Goal: Task Accomplishment & Management: Use online tool/utility

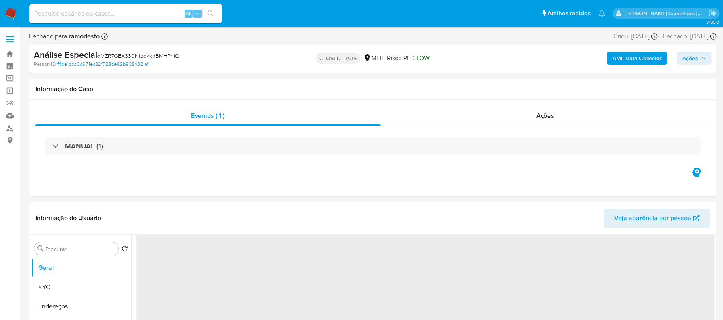
select select "10"
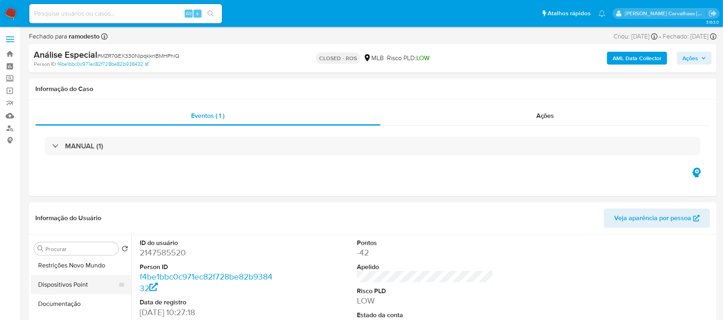
scroll to position [53, 0]
click at [93, 295] on button "Restrições Novo Mundo" at bounding box center [78, 291] width 94 height 19
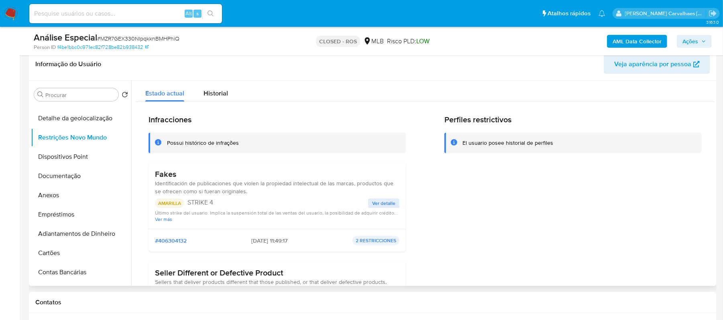
scroll to position [161, 0]
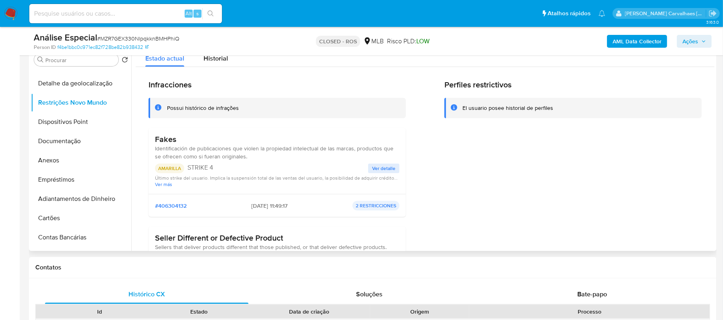
drag, startPoint x: 158, startPoint y: 150, endPoint x: 250, endPoint y: 160, distance: 92.0
click at [250, 160] on div "Fakes Identificación de publicaciones que violen la propiedad intelectual de la…" at bounding box center [277, 147] width 244 height 26
click at [369, 167] on button "Ver detalle" at bounding box center [383, 169] width 31 height 10
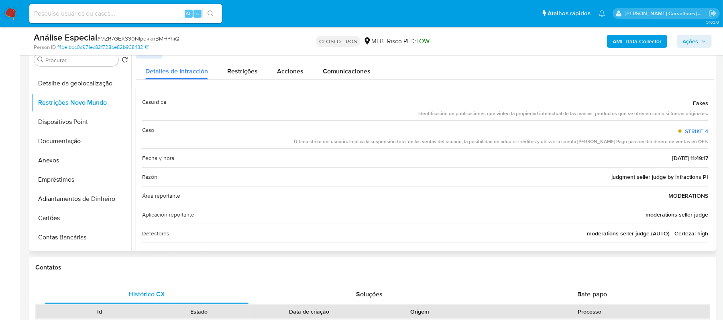
drag, startPoint x: 307, startPoint y: 140, endPoint x: 669, endPoint y: 135, distance: 362.0
click at [669, 135] on div "STRIKE 4 Último strike del usuario. Implica la suspensión total de las ventas d…" at bounding box center [501, 134] width 414 height 21
click at [305, 146] on div "Caso STRIKE 4 Último strike del usuario. Implica la suspensión total de las ven…" at bounding box center [425, 134] width 566 height 28
drag, startPoint x: 306, startPoint y: 140, endPoint x: 707, endPoint y: 140, distance: 400.9
click at [707, 140] on div "Casuística Fakes Identificación de publicaciones que violen la propiedad intele…" at bounding box center [425, 214] width 579 height 257
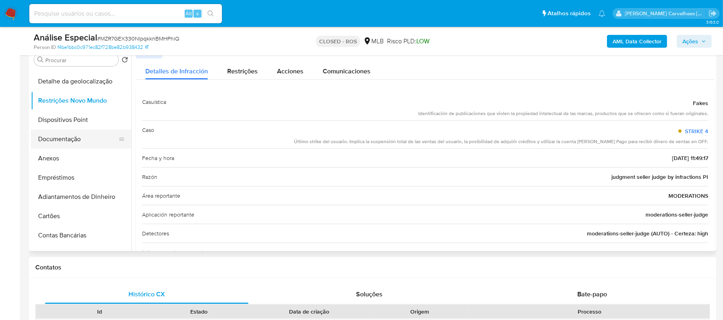
scroll to position [53, 0]
click at [68, 159] on button "Anexos" at bounding box center [78, 160] width 94 height 19
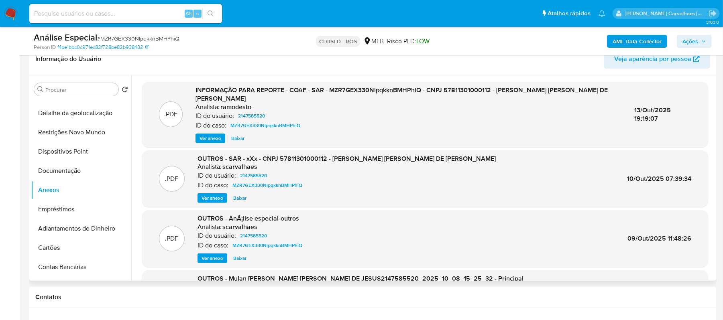
scroll to position [107, 0]
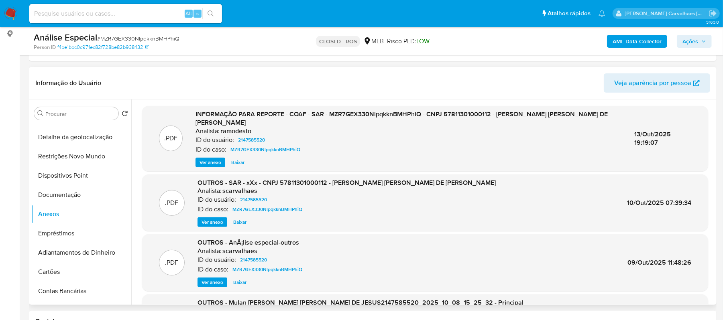
click at [313, 76] on header "Informação do Usuário Veja aparência por pessoa" at bounding box center [372, 82] width 675 height 19
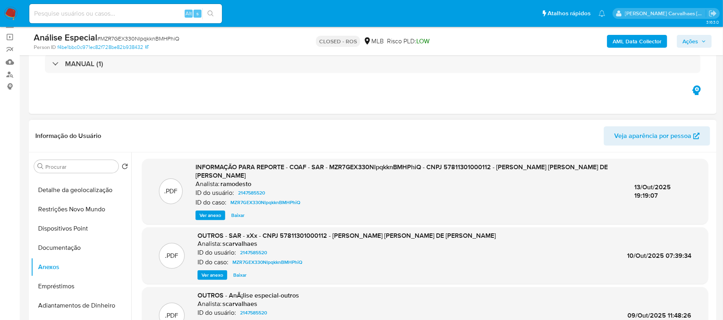
scroll to position [53, 0]
click at [75, 212] on button "Restrições Novo Mundo" at bounding box center [78, 209] width 94 height 19
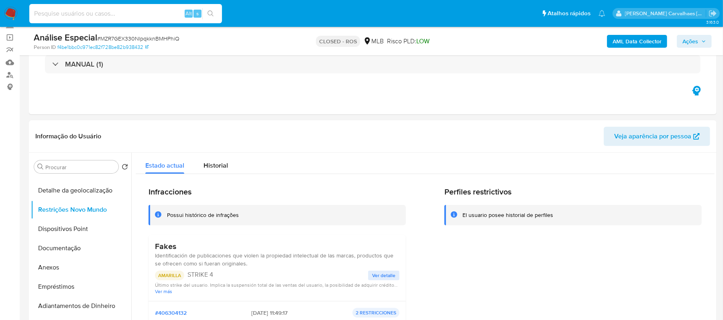
click at [114, 13] on input at bounding box center [125, 13] width 193 height 10
paste input "5SweWxffzkcTofJEMbCNZLvy"
type input "5SweWxffzkcTofJEMbCNZLvy"
click at [215, 14] on button "search-icon" at bounding box center [210, 13] width 16 height 11
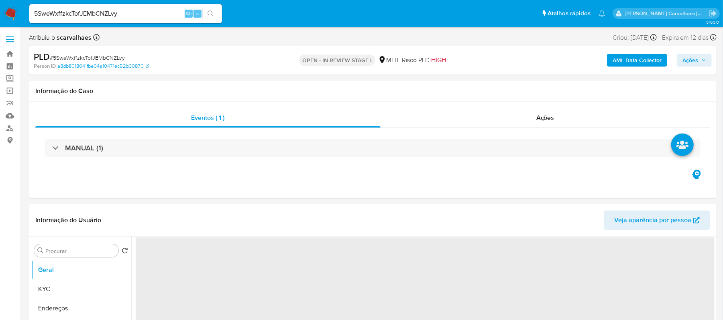
select select "10"
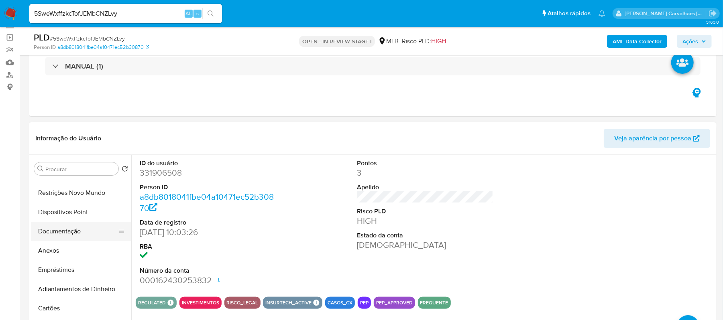
scroll to position [53, 0]
click at [78, 209] on button "Restrições Novo Mundo" at bounding box center [78, 211] width 94 height 19
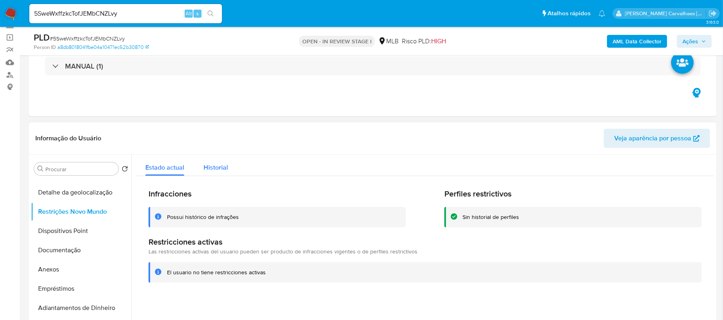
click at [214, 169] on span "Historial" at bounding box center [215, 167] width 24 height 9
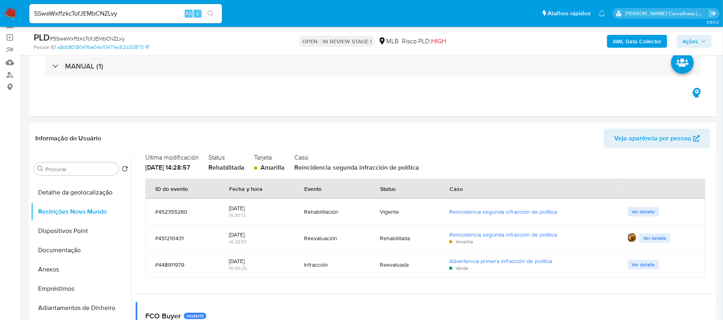
scroll to position [107, 0]
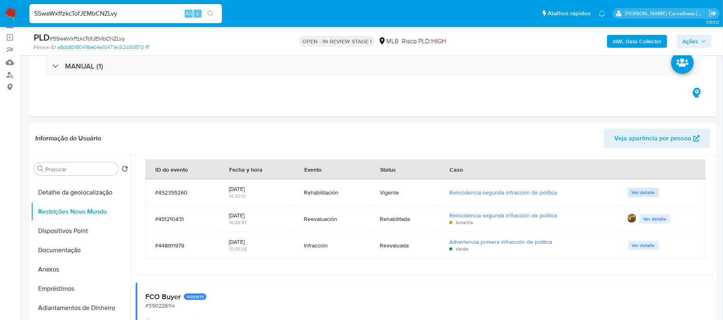
click at [639, 191] on span "Ver detalle" at bounding box center [643, 193] width 23 height 8
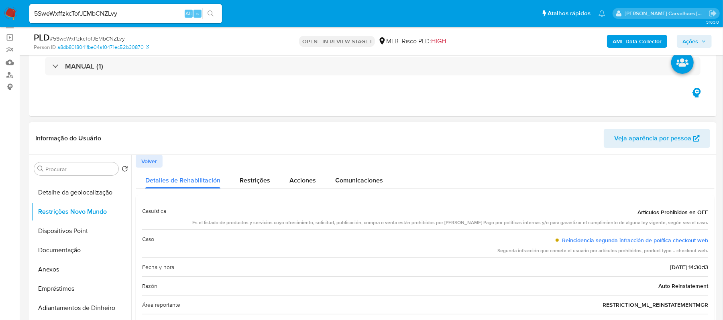
drag, startPoint x: 207, startPoint y: 222, endPoint x: 715, endPoint y: 225, distance: 507.6
click at [715, 225] on div "Procurar Retornar ao pedido padrão Geral KYC Endereços Detalhe da geolocalizaçã…" at bounding box center [372, 257] width 687 height 205
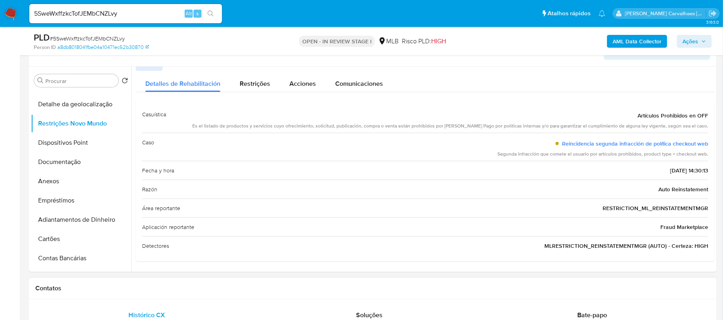
scroll to position [161, 0]
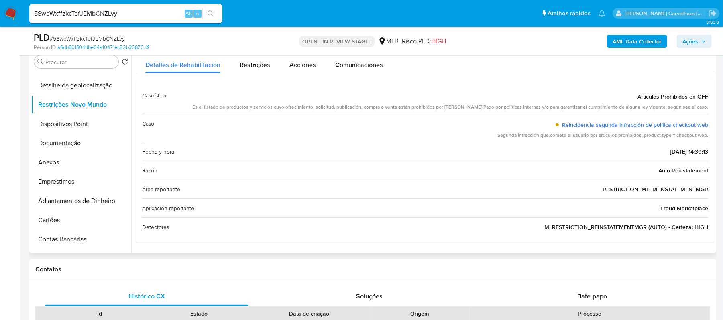
drag, startPoint x: 649, startPoint y: 170, endPoint x: 703, endPoint y: 169, distance: 54.6
click at [703, 169] on div "Razón Auto Reinstatement" at bounding box center [425, 170] width 566 height 19
click at [619, 121] on link "Reincidencia segunda infracción de política checkout web" at bounding box center [635, 125] width 146 height 8
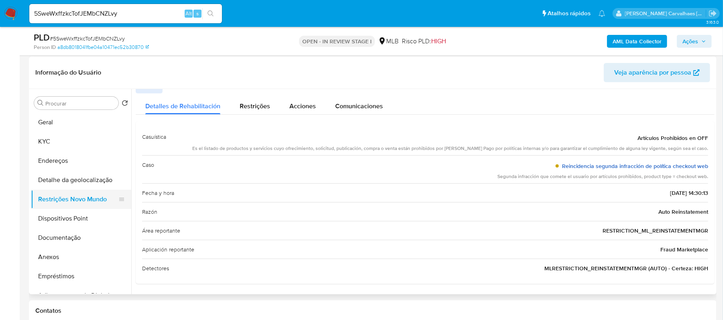
scroll to position [0, 0]
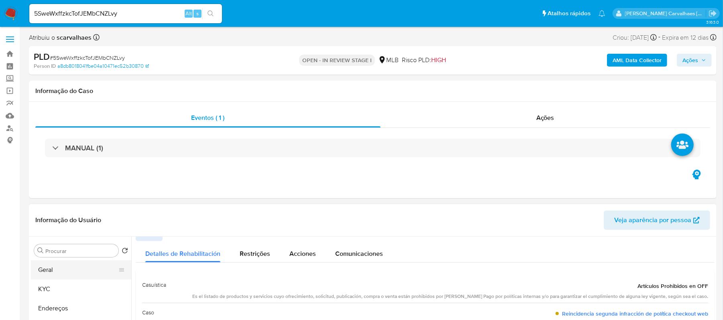
click at [77, 276] on button "Geral" at bounding box center [78, 269] width 94 height 19
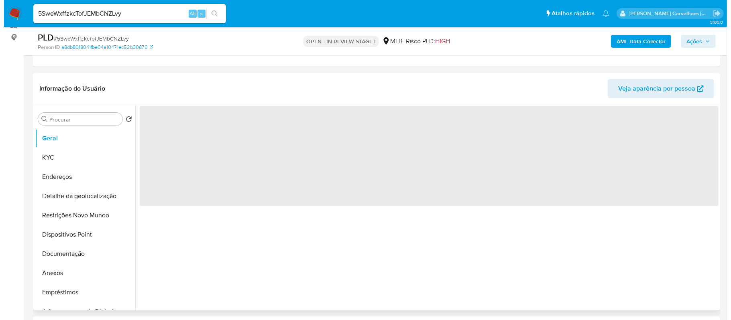
scroll to position [107, 0]
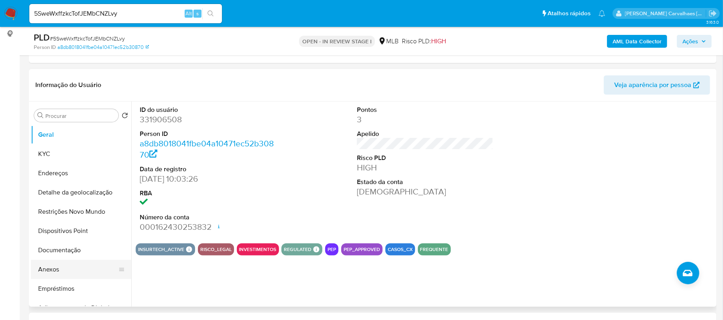
click at [71, 271] on button "Anexos" at bounding box center [78, 269] width 94 height 19
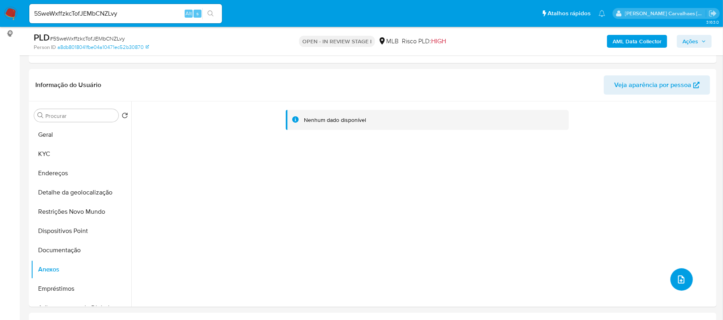
click at [674, 273] on button "upload-file" at bounding box center [681, 279] width 22 height 22
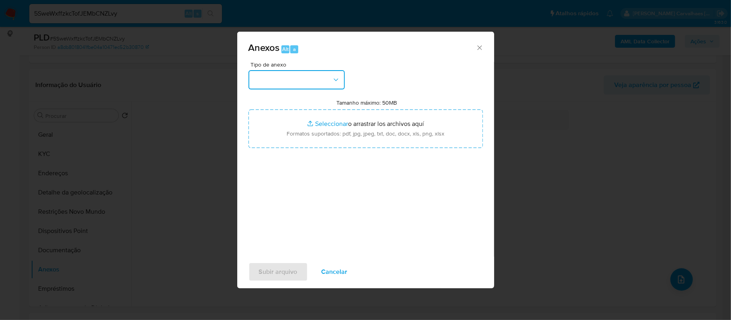
click at [329, 80] on button "button" at bounding box center [296, 79] width 96 height 19
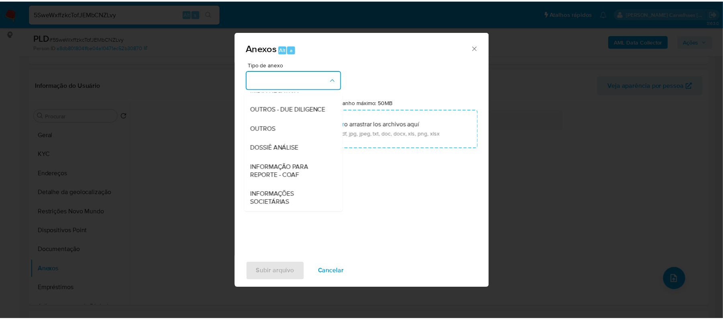
scroll to position [124, 0]
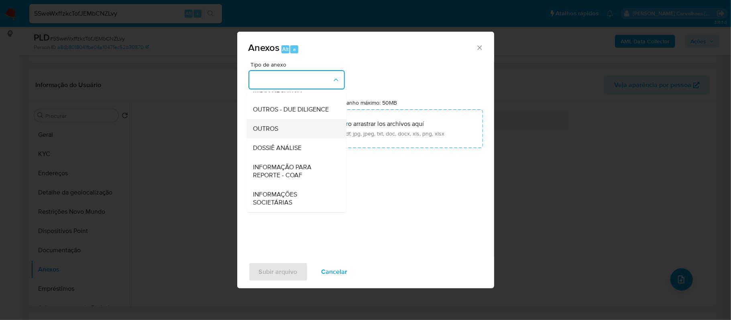
click at [293, 127] on div "OUTROS" at bounding box center [294, 128] width 82 height 19
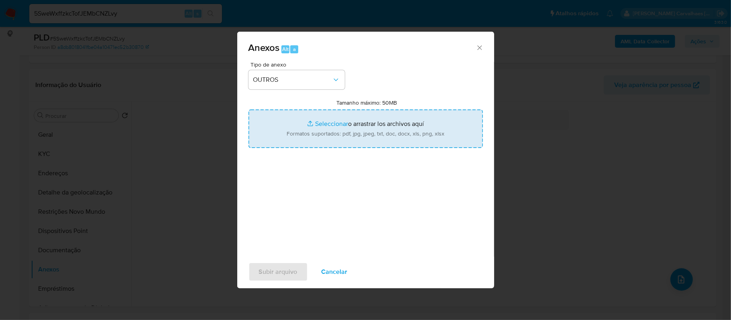
click at [321, 124] on input "Tamanho máximo: 50MB Seleccionar archivos" at bounding box center [365, 129] width 234 height 39
type input "C:\fakepath\Mulan Marcio Lacerda 331906508_2025_10_14_22_24_40 - Resumen TX.pdf"
click at [318, 122] on input "Tamanho máximo: 50MB Seleccionar archivos" at bounding box center [365, 129] width 234 height 39
type input "C:\fakepath\Declinio - marcio 5SweWxffzkcTofJEMbCNZLvy - CPF 96169486015 - MARC…"
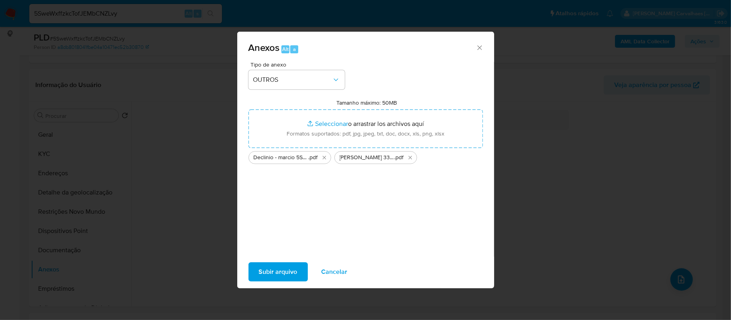
click at [285, 275] on span "Subir arquivo" at bounding box center [278, 272] width 39 height 18
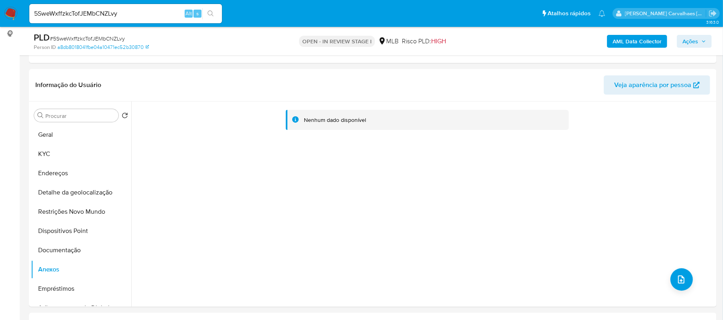
click at [699, 43] on span "Ações" at bounding box center [694, 41] width 24 height 11
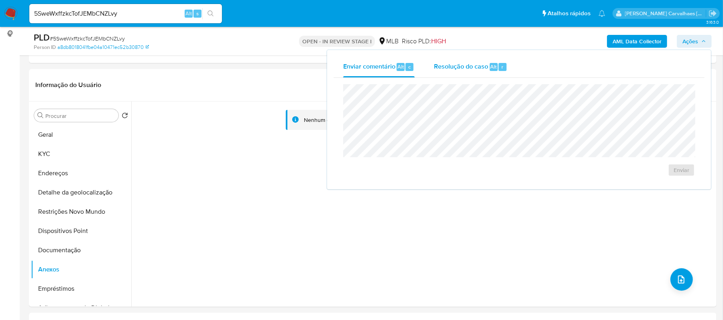
click at [466, 68] on span "Resolução do caso" at bounding box center [461, 66] width 54 height 9
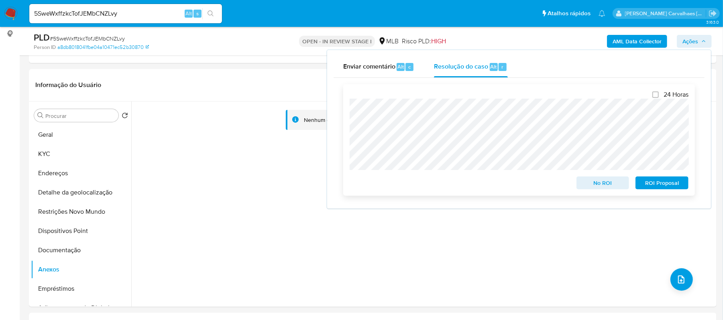
click at [602, 181] on span "No ROI" at bounding box center [603, 182] width 42 height 11
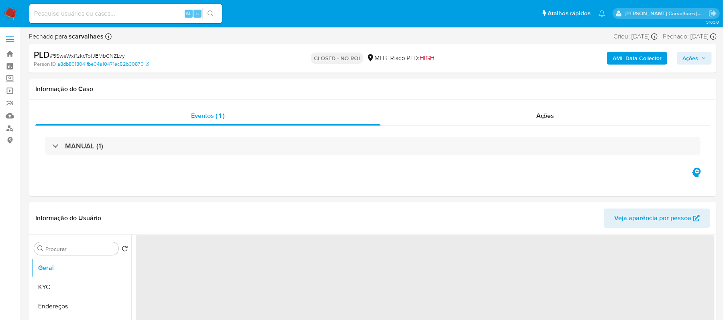
select select "10"
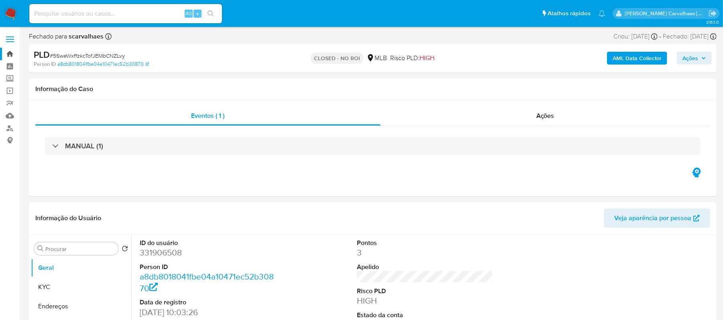
click at [10, 55] on link "Bandeja" at bounding box center [47, 54] width 95 height 12
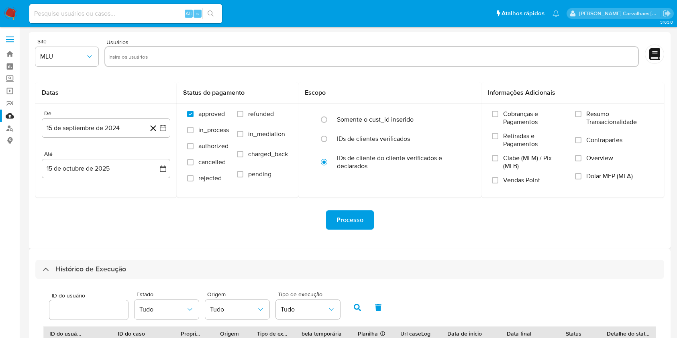
select select "10"
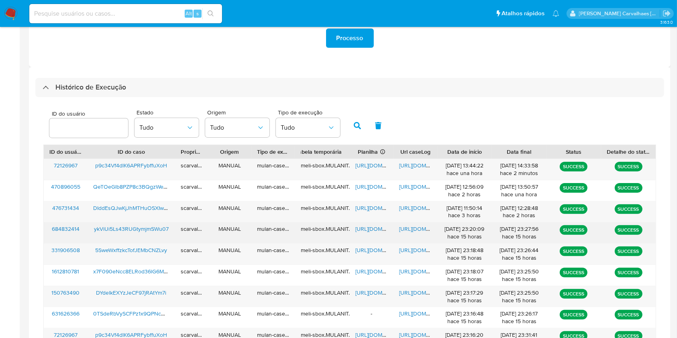
click at [419, 227] on span "https://docs.google.com/document/d/15gLrEhQ_-C_ozu0vYTZV1_PThP3EQYs-FwbfAoocqFY…" at bounding box center [426, 229] width 55 height 8
click at [364, 229] on span "https://docs.google.com/spreadsheets/d/1Ht5dbZfrrcJlREl1Y8Uo4guo4vzN0KyNXxuOm3l…" at bounding box center [382, 229] width 55 height 8
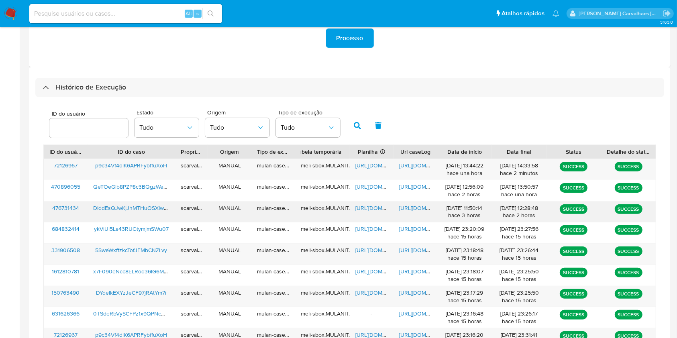
click at [414, 207] on span "https://docs.google.com/document/d/1Jru4pO7-Zcjl1_8EqAAQIif6h9sBDpizS_QETRo5Geo…" at bounding box center [426, 208] width 55 height 8
click at [378, 206] on span "https://docs.google.com/spreadsheets/d/16DzgqI7oSwVuAulaECpvtRtyOs0vEIHi4aRH-YM…" at bounding box center [382, 208] width 55 height 8
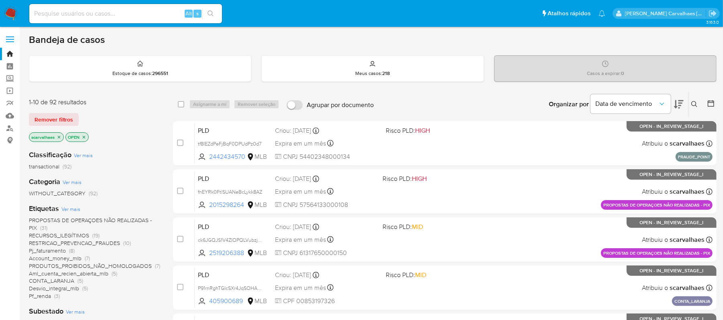
click at [85, 136] on icon "close-filter" at bounding box center [83, 137] width 5 height 5
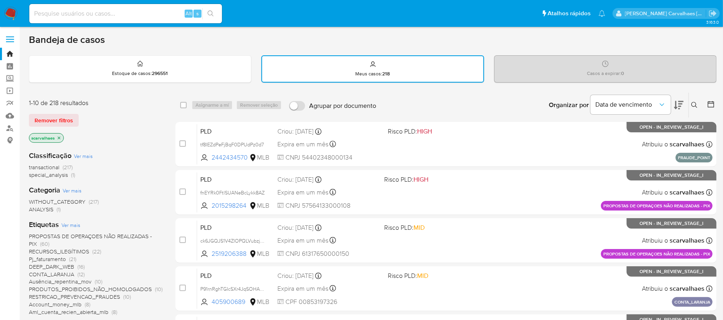
click at [60, 136] on icon "close-filter" at bounding box center [59, 137] width 3 height 3
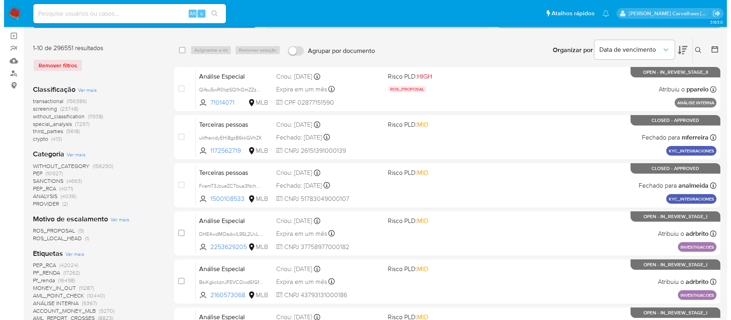
scroll to position [107, 0]
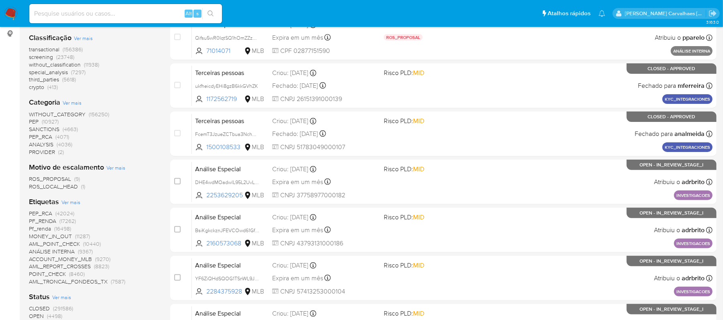
click at [74, 201] on span "Ver mais" at bounding box center [70, 202] width 19 height 7
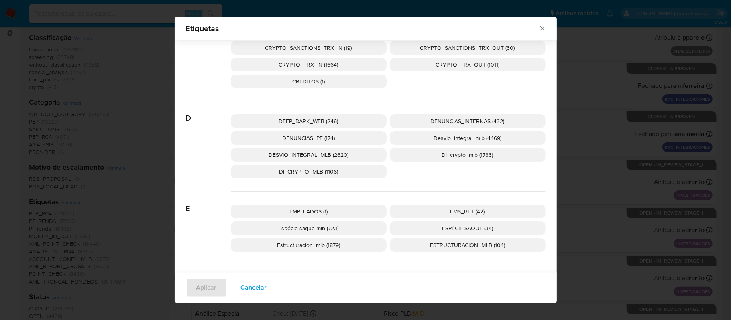
scroll to position [957, 0]
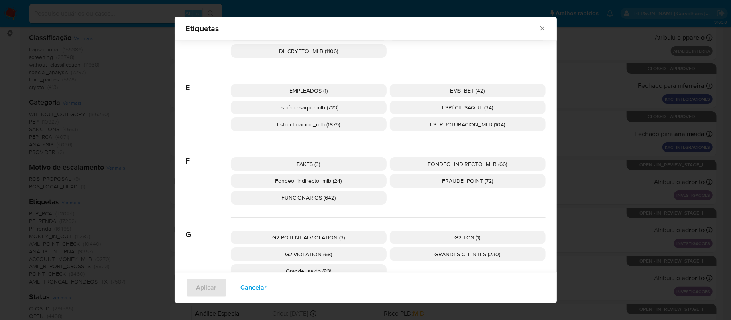
click at [451, 182] on span "FRAUDE_POINT (72)" at bounding box center [467, 181] width 51 height 8
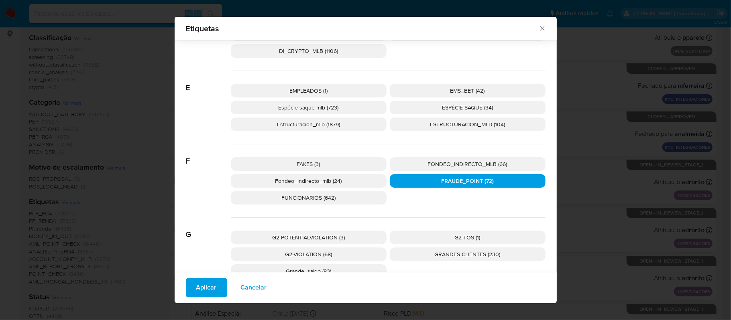
click at [186, 295] on button "Aplicar" at bounding box center [206, 287] width 41 height 19
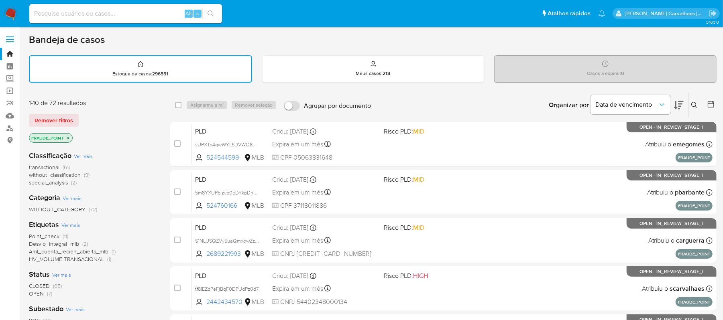
scroll to position [53, 0]
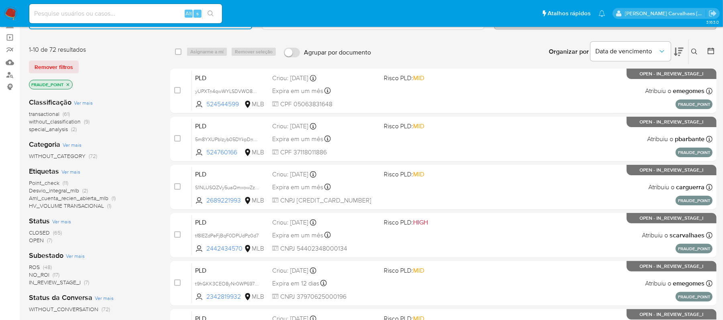
click at [37, 264] on span "ROS" at bounding box center [34, 267] width 11 height 8
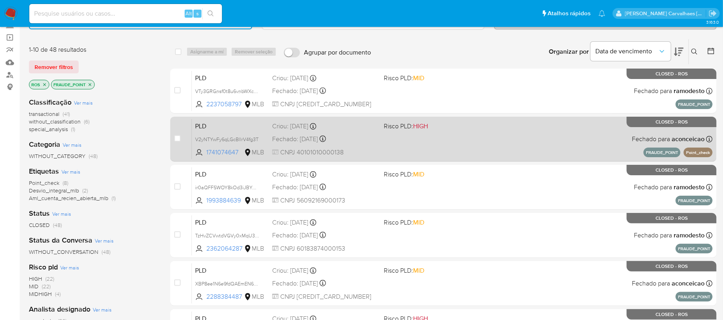
click at [420, 139] on div "PLD V2yNTYwFy6qLGcBllrV4fg3T 1741074647 MLB Risco PLD: HIGH Criou: 12/07/2025 C…" at bounding box center [452, 139] width 520 height 41
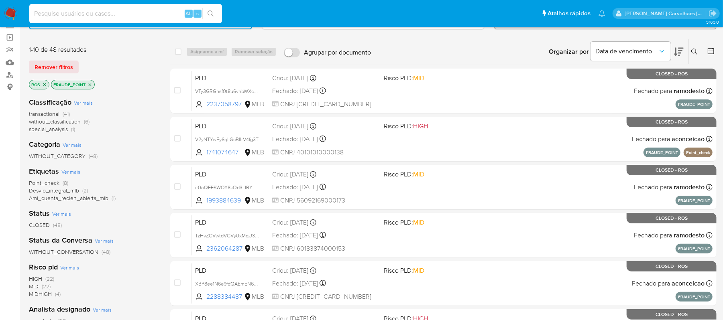
click at [79, 13] on input at bounding box center [125, 13] width 193 height 10
paste input "ykViUi5Ls43RUGtymjmSWu07"
type input "ykViUi5Ls43RUGtymjmSWu07"
click at [210, 12] on icon "search-icon" at bounding box center [210, 13] width 6 height 6
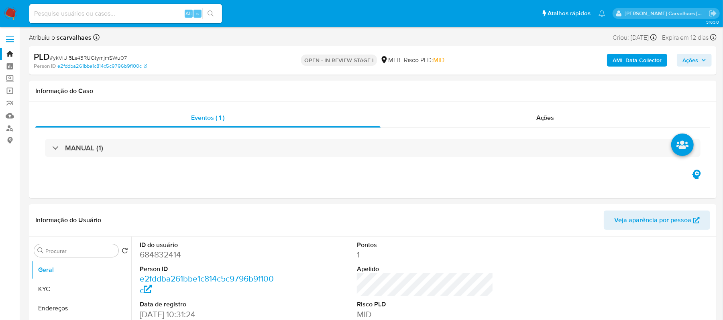
select select "10"
paste input "ykViUi5Ls43RUGtymjmSWu07"
type input "ykViUi5Ls43RUGtymjmSWu07"
click at [209, 15] on icon "search-icon" at bounding box center [210, 13] width 6 height 6
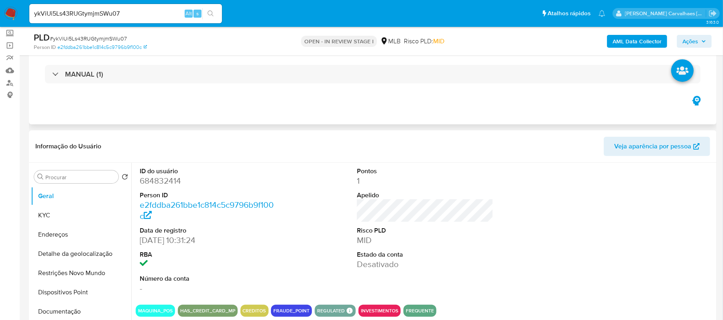
scroll to position [107, 0]
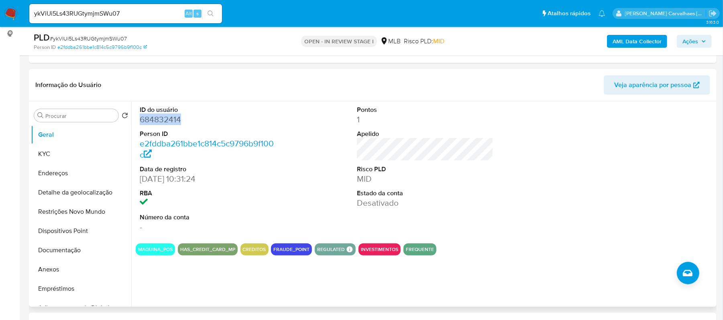
drag, startPoint x: 179, startPoint y: 122, endPoint x: 137, endPoint y: 122, distance: 42.1
click at [137, 122] on div "ID do usuário 684832414 Person ID e2fddba261bbe1c814c5c9796b9f100c Data de regi…" at bounding box center [208, 170] width 145 height 136
copy dd "684832414"
click at [86, 249] on button "Documentação" at bounding box center [78, 250] width 94 height 19
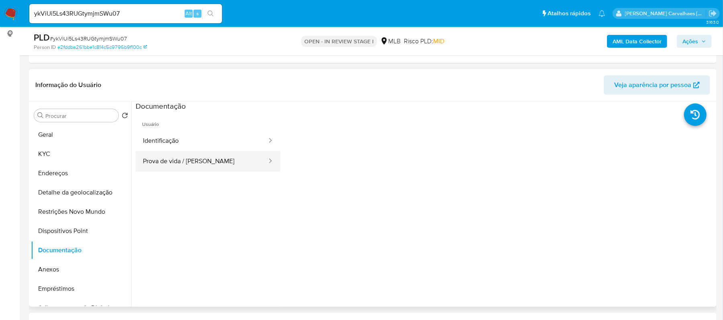
click at [207, 166] on button "Prova de vida / Selfie" at bounding box center [202, 161] width 132 height 20
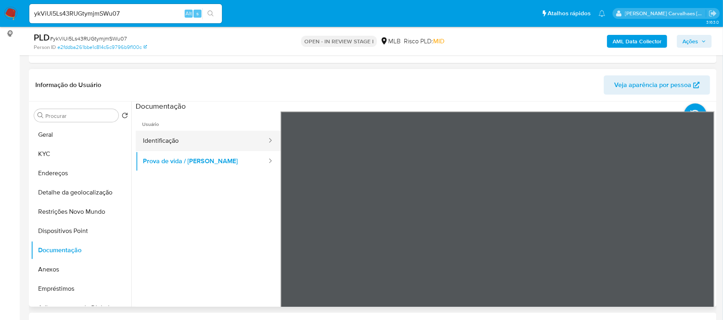
click at [199, 137] on button "Identificação" at bounding box center [202, 141] width 132 height 20
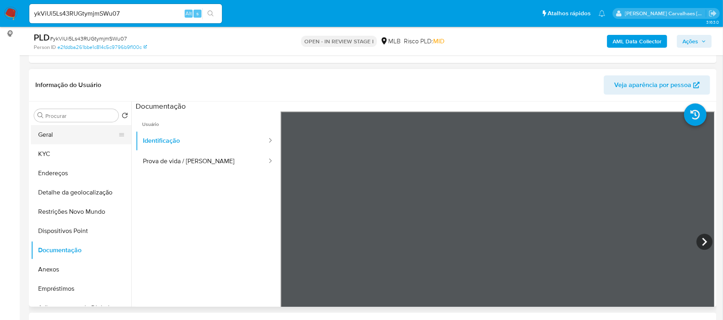
click at [79, 138] on button "Geral" at bounding box center [78, 134] width 94 height 19
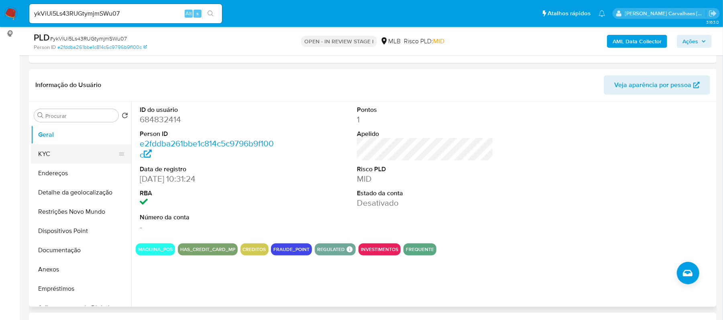
click at [73, 150] on button "KYC" at bounding box center [78, 153] width 94 height 19
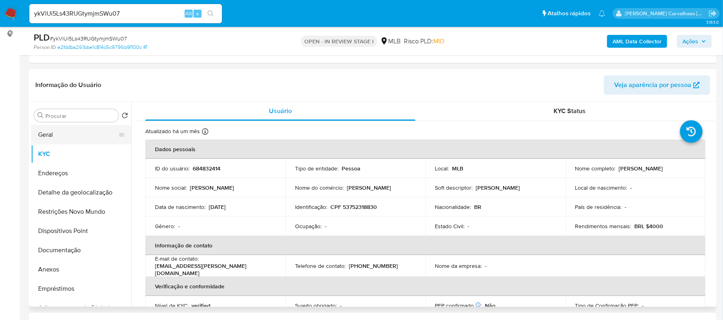
click at [65, 135] on button "Geral" at bounding box center [78, 134] width 94 height 19
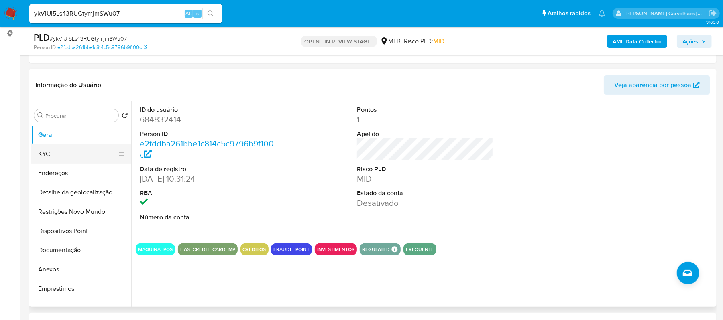
click at [61, 153] on button "KYC" at bounding box center [78, 153] width 94 height 19
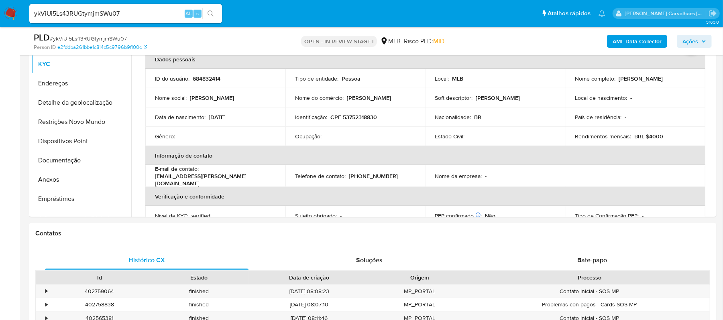
scroll to position [201, 0]
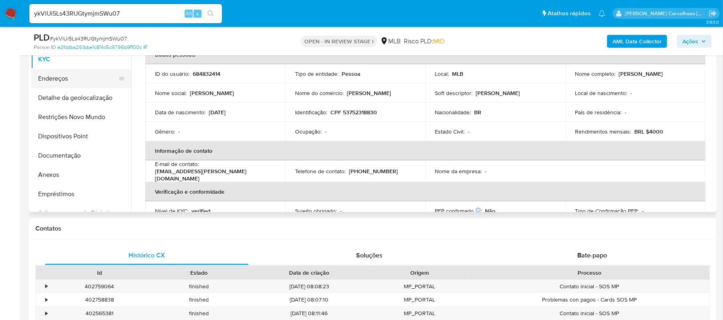
click at [55, 81] on button "Endereços" at bounding box center [78, 78] width 94 height 19
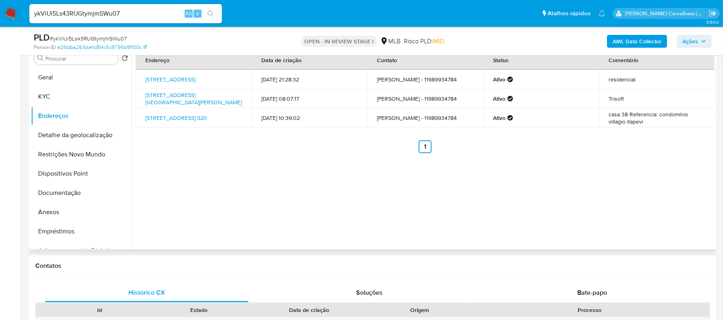
scroll to position [148, 0]
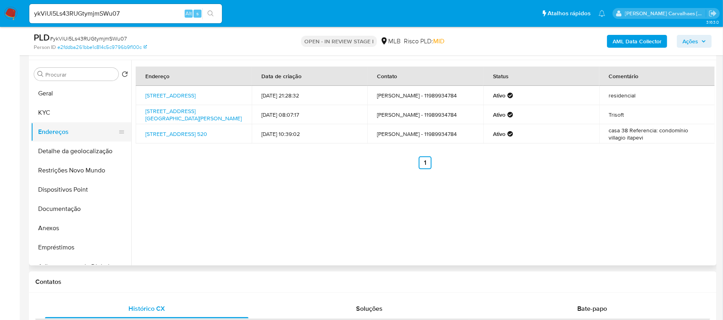
click at [70, 140] on button "Endereços" at bounding box center [78, 131] width 94 height 19
click at [83, 151] on button "Detalhe da geolocalização" at bounding box center [78, 151] width 94 height 19
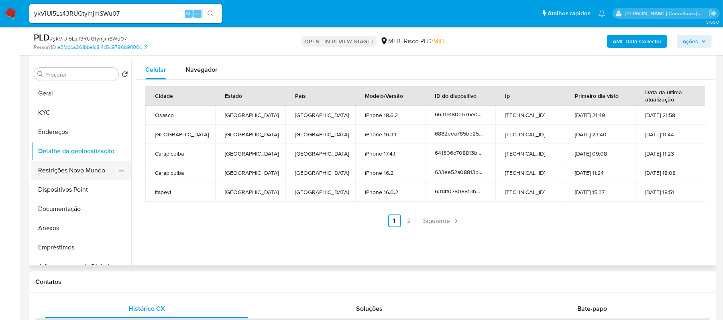
click at [94, 172] on button "Restrições Novo Mundo" at bounding box center [78, 170] width 94 height 19
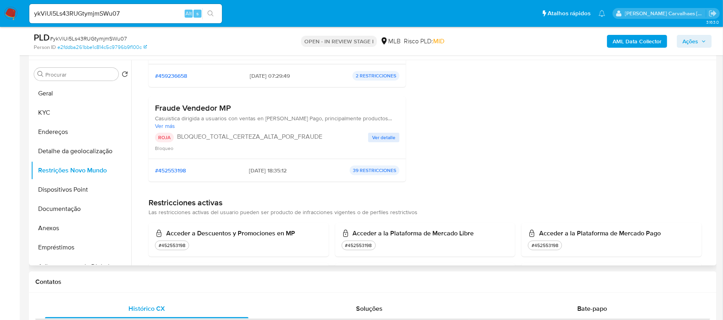
scroll to position [161, 0]
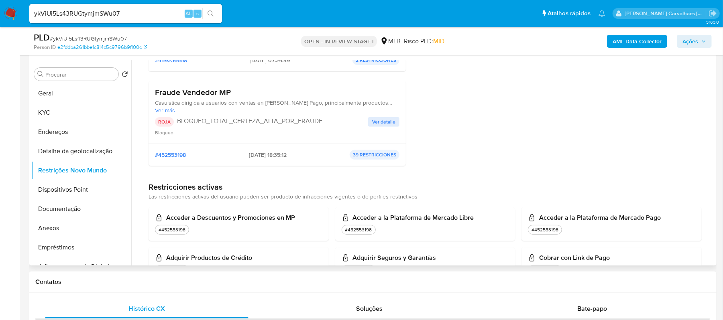
click at [384, 124] on span "Ver detalle" at bounding box center [383, 122] width 23 height 8
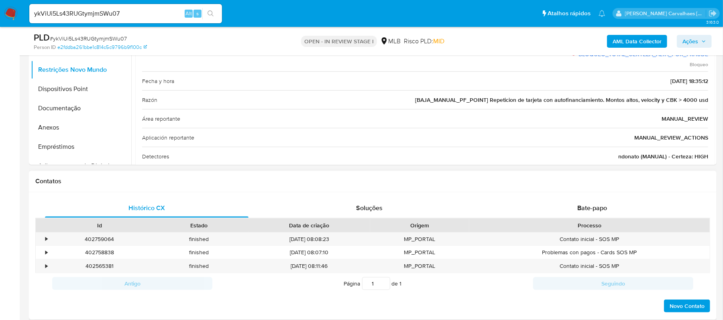
scroll to position [255, 0]
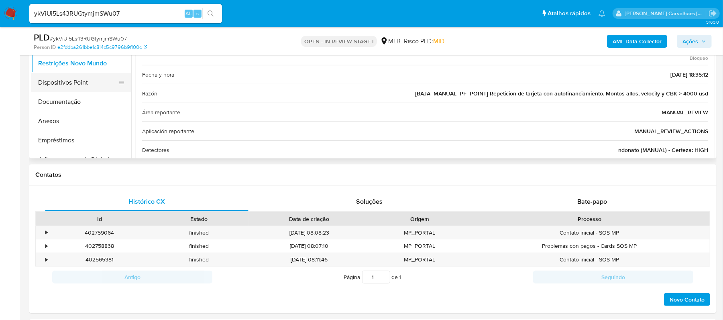
click at [87, 85] on button "Dispositivos Point" at bounding box center [78, 82] width 94 height 19
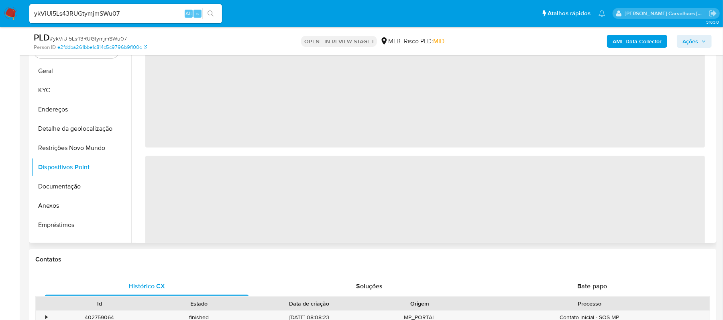
scroll to position [148, 0]
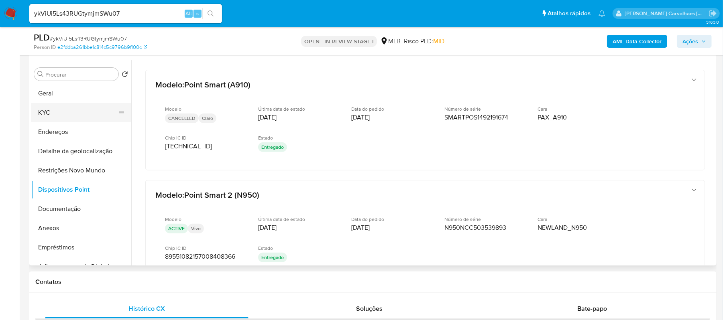
click at [59, 106] on button "KYC" at bounding box center [78, 112] width 94 height 19
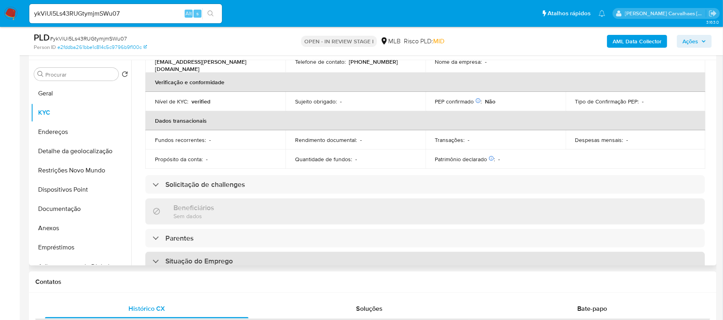
scroll to position [74, 0]
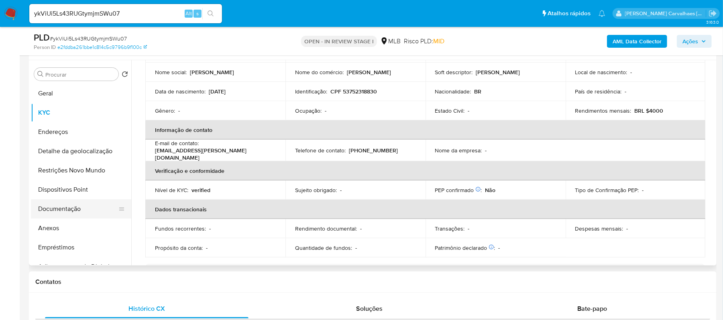
click at [83, 211] on button "Documentação" at bounding box center [78, 208] width 94 height 19
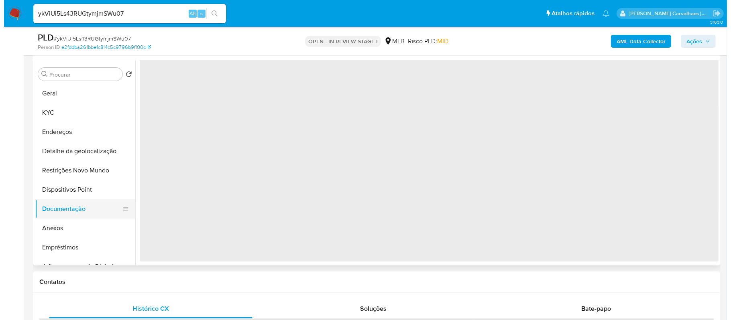
scroll to position [0, 0]
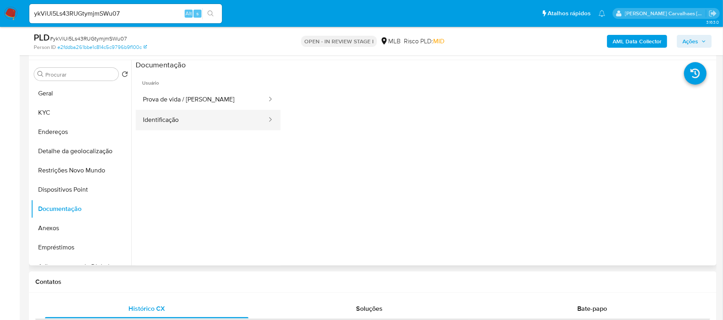
click at [212, 121] on button "Identificação" at bounding box center [202, 120] width 132 height 20
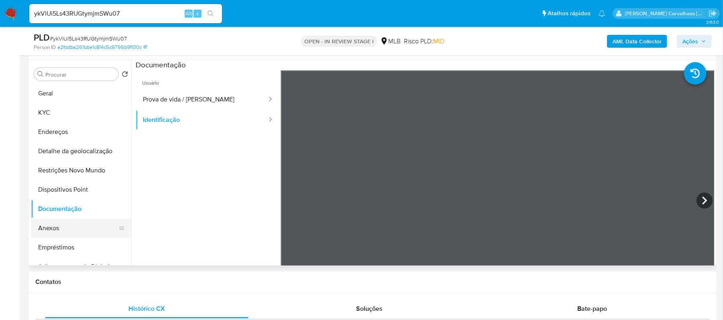
click at [51, 230] on button "Anexos" at bounding box center [78, 228] width 94 height 19
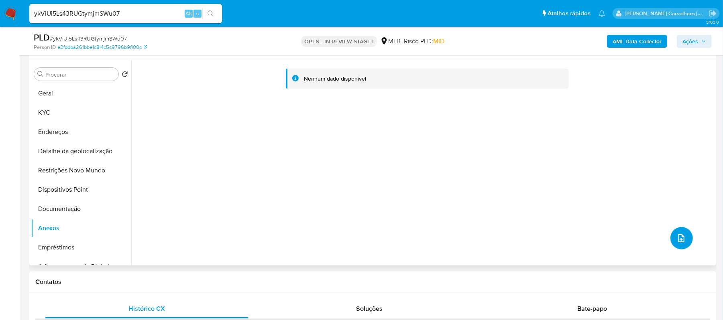
click at [678, 238] on icon "upload-file" at bounding box center [681, 238] width 6 height 8
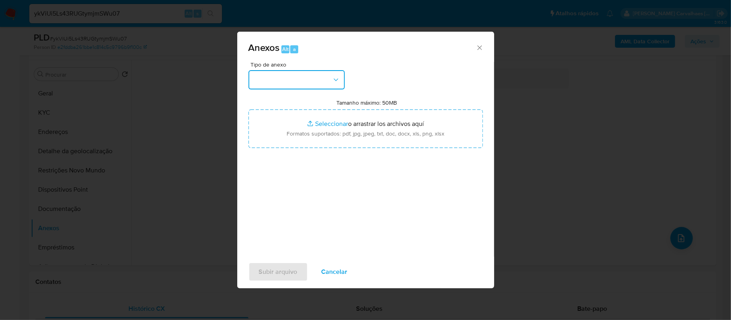
click at [338, 78] on icon "button" at bounding box center [336, 80] width 8 height 8
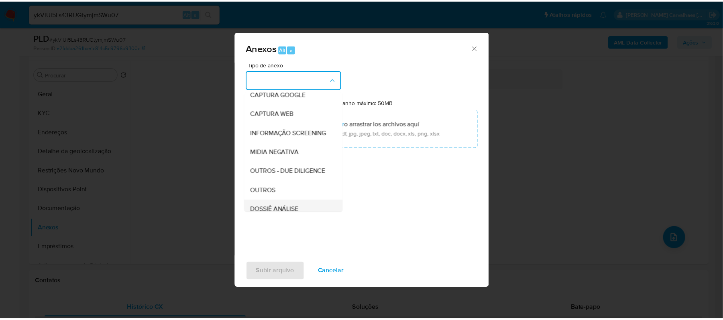
scroll to position [107, 0]
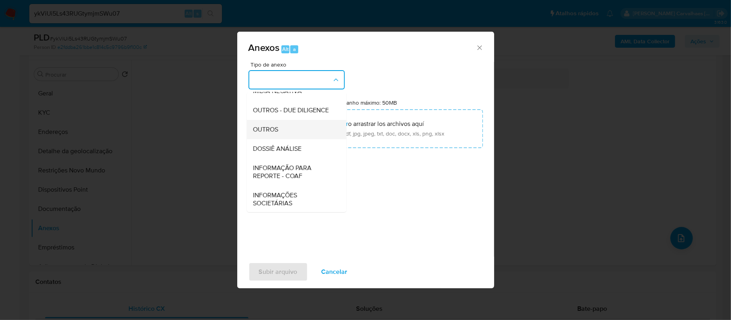
click at [284, 139] on div "OUTROS" at bounding box center [294, 129] width 82 height 19
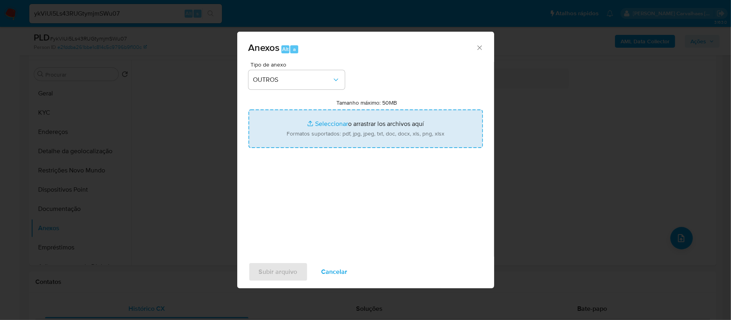
click at [338, 126] on input "Tamanho máximo: 50MB Seleccionar archivos" at bounding box center [365, 129] width 234 height 39
type input "C:\fakepath\SAR - xxx - CPF 53752318830 - ALEXANDRA RABELO PRADO.pdf"
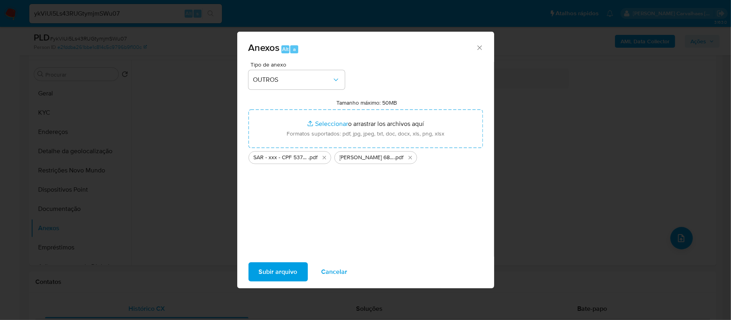
click at [278, 268] on span "Subir arquivo" at bounding box center [278, 272] width 39 height 18
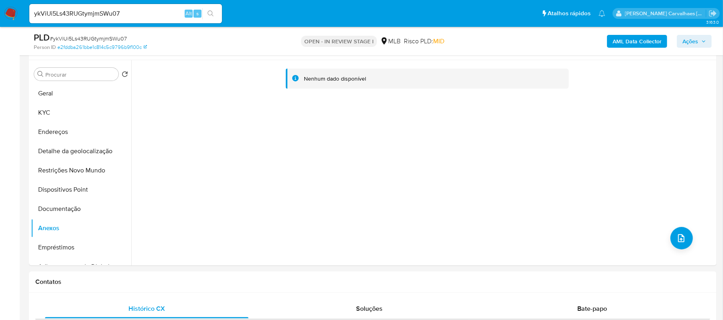
click at [696, 39] on span "Ações" at bounding box center [690, 41] width 16 height 13
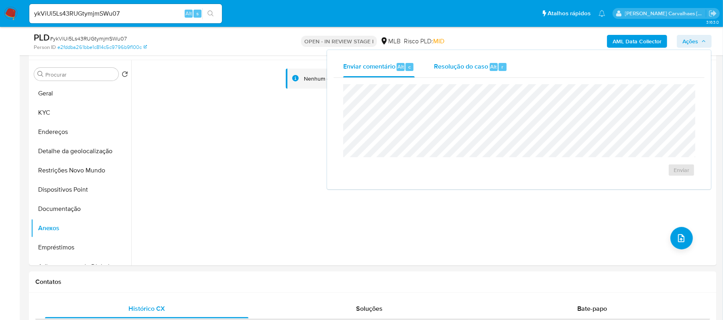
click at [449, 66] on span "Resolução do caso" at bounding box center [461, 66] width 54 height 9
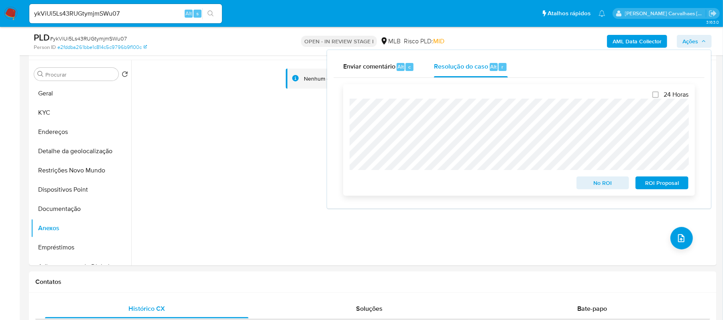
click at [649, 185] on span "ROI Proposal" at bounding box center [662, 182] width 42 height 11
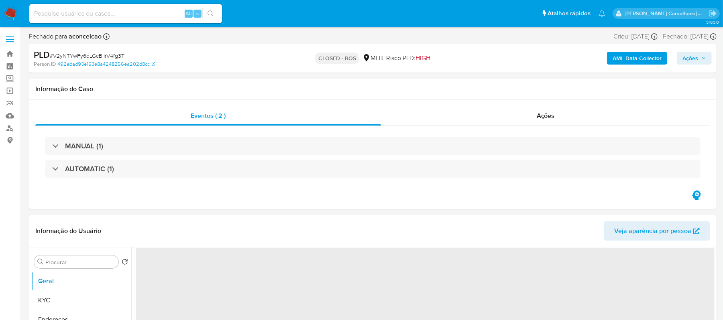
select select "10"
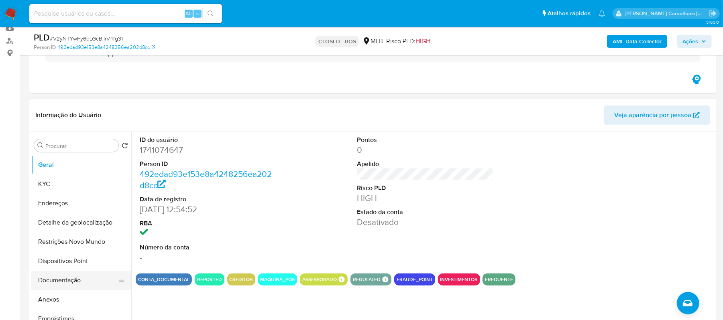
scroll to position [107, 0]
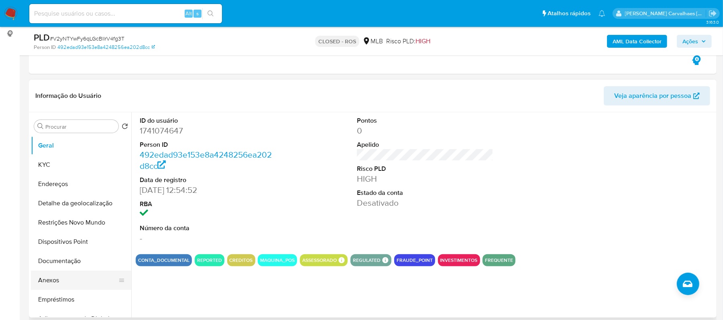
click at [67, 278] on button "Anexos" at bounding box center [78, 280] width 94 height 19
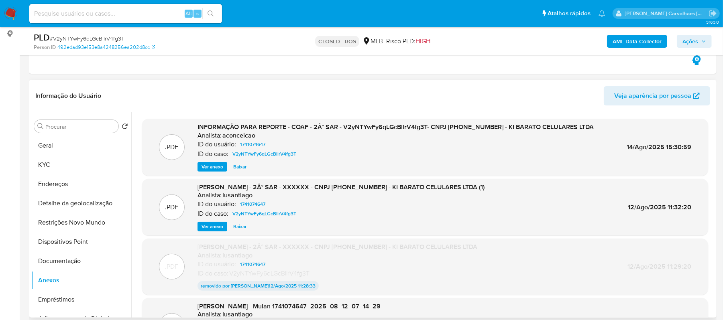
click at [218, 164] on span "Ver anexo" at bounding box center [212, 167] width 22 height 8
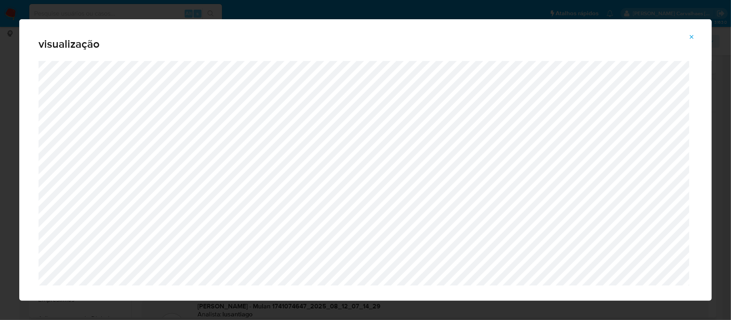
click at [691, 37] on icon "Attachment preview" at bounding box center [691, 37] width 6 height 6
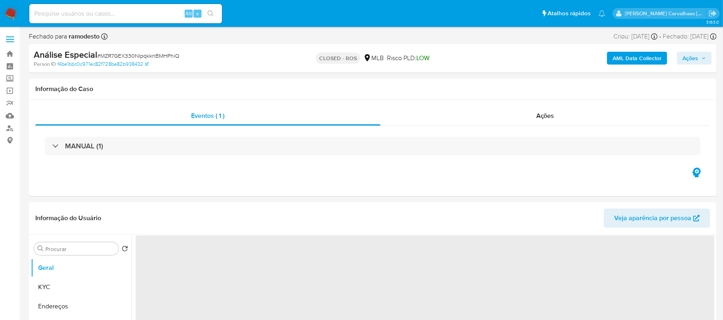
select select "10"
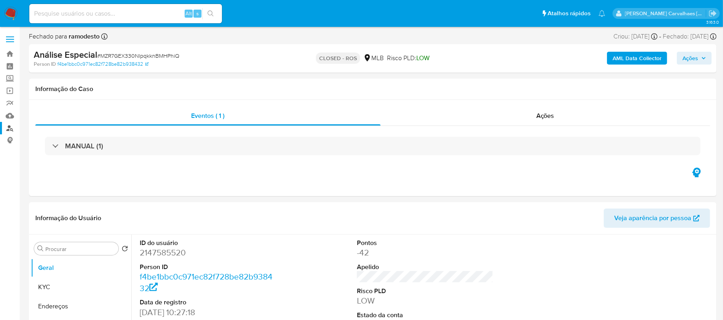
click at [12, 129] on link "Localizador de pessoas" at bounding box center [47, 128] width 95 height 12
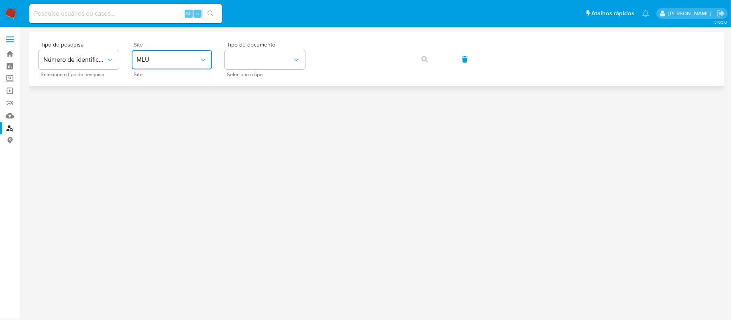
click at [200, 63] on icon "site_id" at bounding box center [203, 60] width 8 height 8
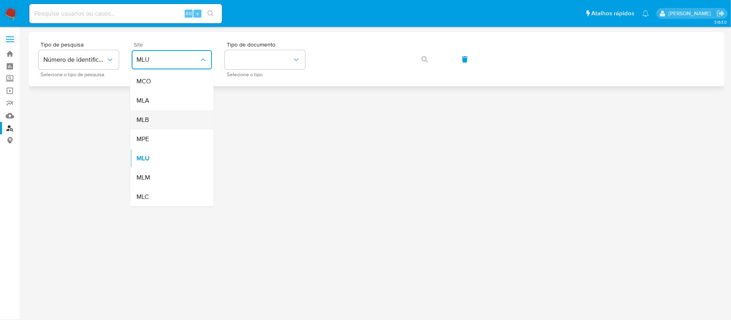
click at [175, 119] on div "MLB" at bounding box center [169, 119] width 66 height 19
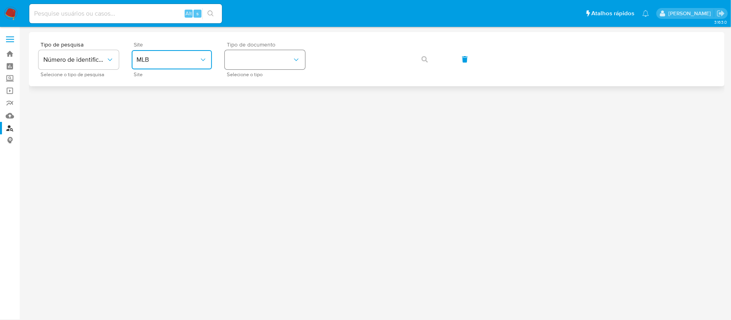
click at [265, 60] on button "identificationType" at bounding box center [265, 59] width 80 height 19
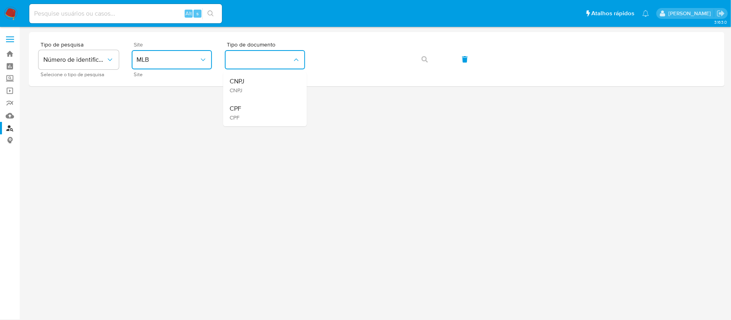
click at [259, 105] on div "CPF CPF" at bounding box center [263, 112] width 66 height 27
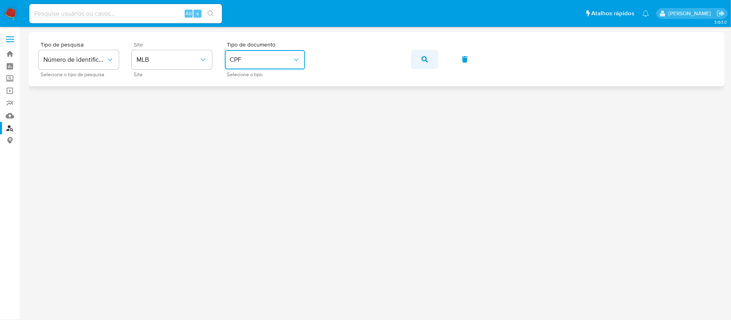
click at [426, 57] on icon "button" at bounding box center [424, 59] width 6 height 6
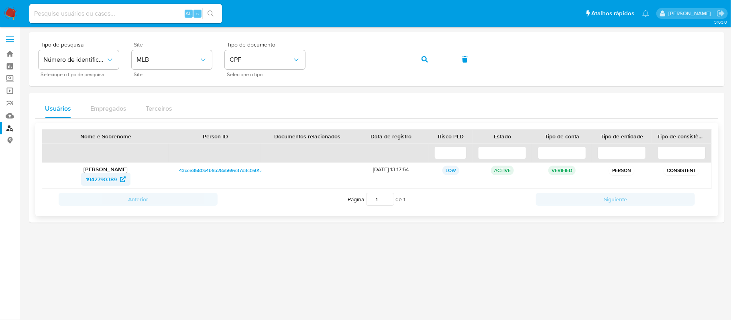
click at [102, 177] on span "1942790389" at bounding box center [101, 179] width 31 height 13
click at [317, 60] on div "Tipo de pesquisa Número de identificação Selecione o tipo de pesquisa Site MLB …" at bounding box center [377, 59] width 676 height 35
click at [91, 180] on span "1942790389" at bounding box center [101, 179] width 31 height 13
click at [305, 63] on div "Tipo de pesquisa Número de identificação Selecione o tipo de pesquisa Site MLB …" at bounding box center [377, 59] width 676 height 35
click at [421, 60] on button "button" at bounding box center [424, 59] width 27 height 19
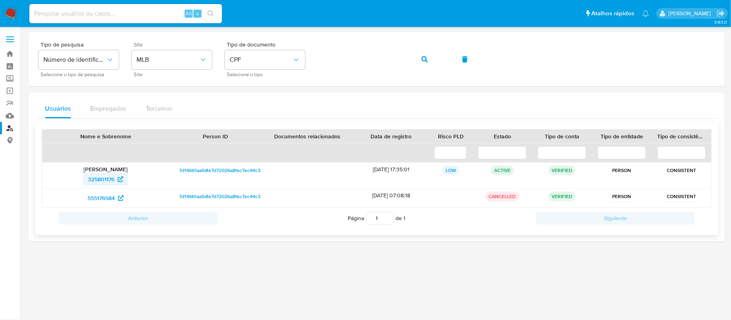
click at [110, 179] on span "325801176" at bounding box center [101, 179] width 26 height 13
click at [311, 61] on div "Tipo de pesquisa Número de identificação Selecione o tipo de pesquisa Site MLB …" at bounding box center [377, 59] width 676 height 35
click at [425, 58] on icon "button" at bounding box center [424, 59] width 6 height 6
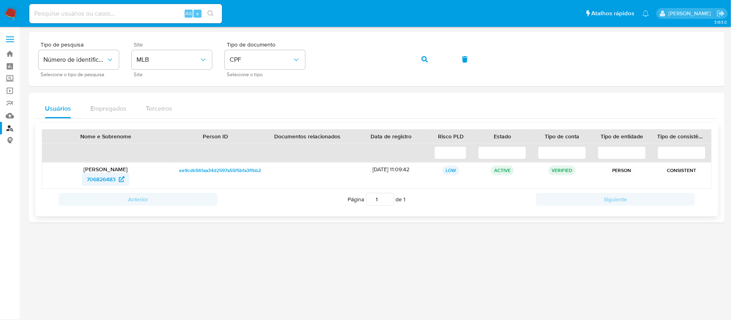
click at [101, 181] on span "706826483" at bounding box center [101, 179] width 29 height 13
click at [101, 177] on span "706826483" at bounding box center [101, 179] width 29 height 13
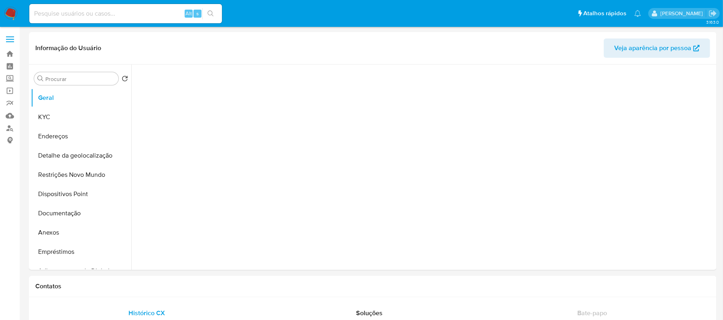
select select "10"
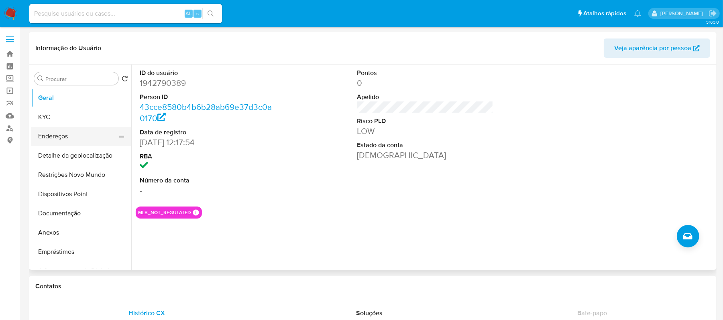
click at [57, 134] on button "Endereços" at bounding box center [78, 136] width 94 height 19
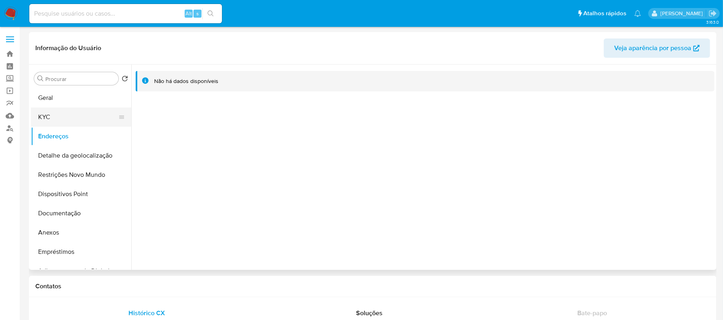
click at [55, 118] on button "KYC" at bounding box center [78, 117] width 94 height 19
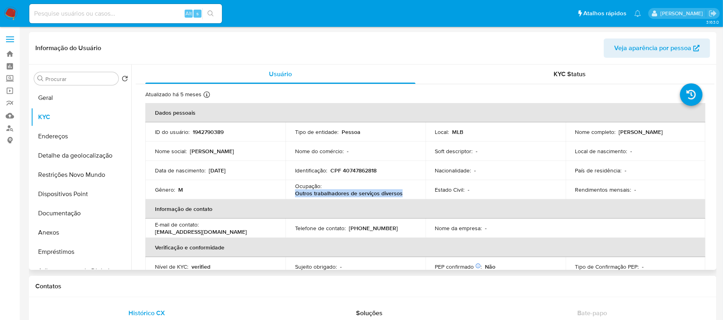
drag, startPoint x: 293, startPoint y: 193, endPoint x: 401, endPoint y: 193, distance: 108.3
click at [401, 193] on td "Ocupação : Outros trabalhadores de serviços diversos" at bounding box center [355, 189] width 140 height 19
copy p "Outros trabalhadores de serviços diversos"
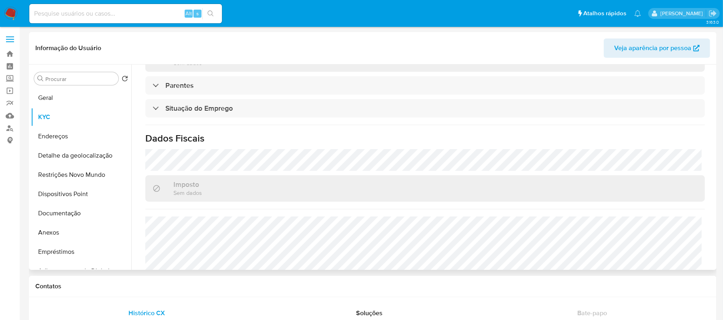
scroll to position [349, 0]
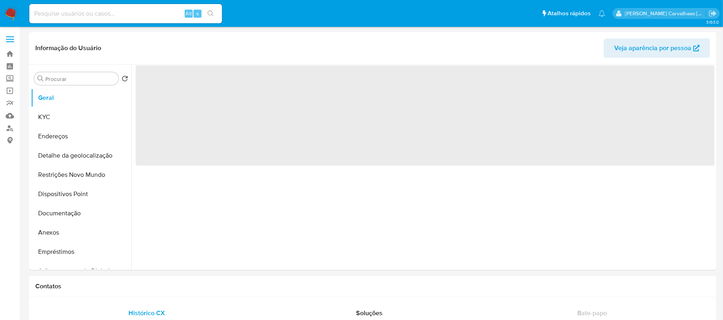
select select "10"
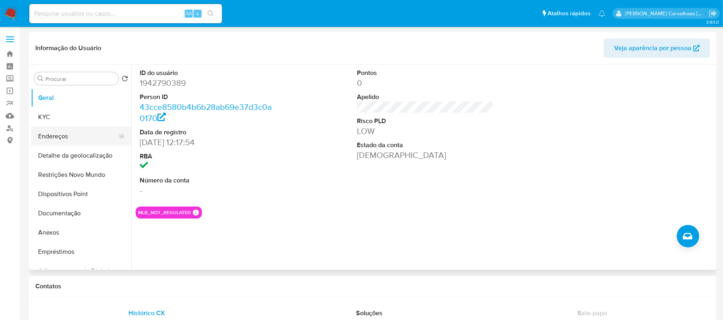
click at [51, 140] on button "Endereços" at bounding box center [78, 136] width 94 height 19
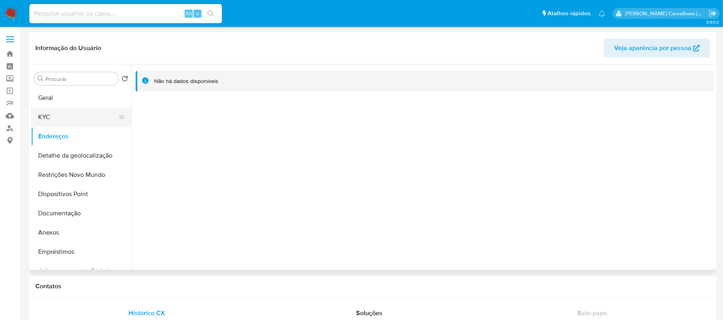
click at [65, 118] on button "KYC" at bounding box center [78, 117] width 94 height 19
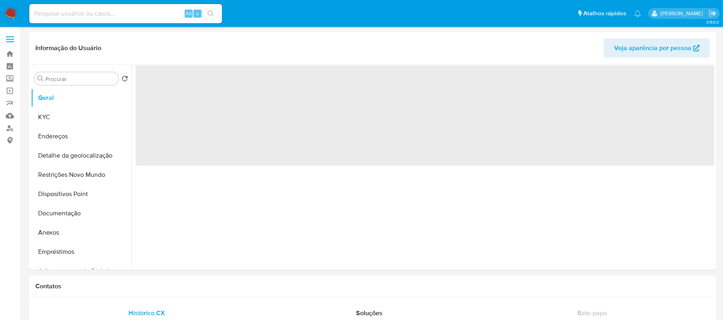
select select "10"
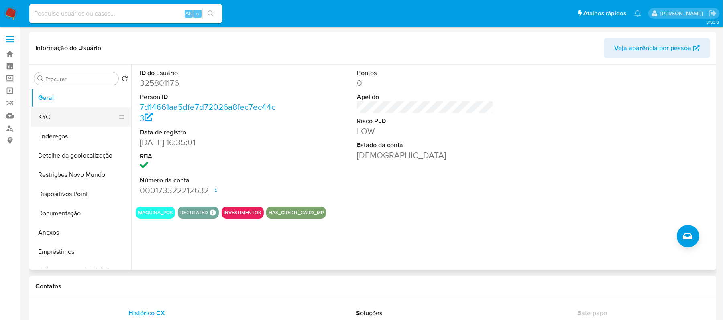
click at [64, 116] on button "KYC" at bounding box center [78, 117] width 94 height 19
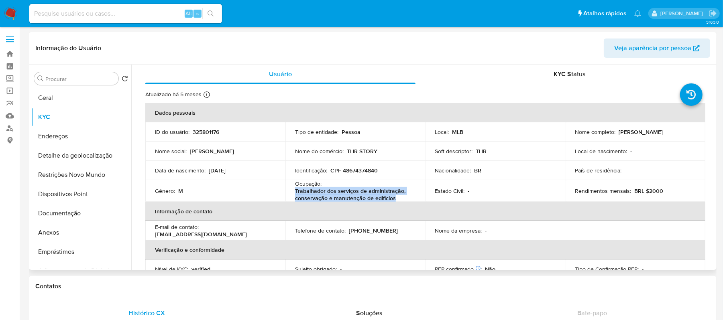
drag, startPoint x: 294, startPoint y: 194, endPoint x: 395, endPoint y: 196, distance: 101.1
click at [395, 196] on p "Trabalhador dos serviços de administração, conservação e manutenção de edifícios" at bounding box center [354, 194] width 118 height 14
copy p "Trabalhador dos serviços de administração, conservação e manutenção de edifícios"
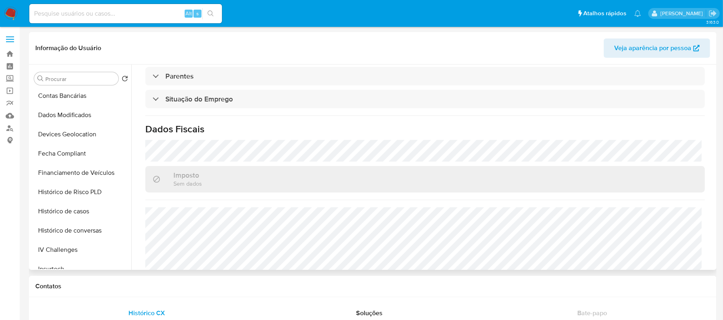
scroll to position [352, 0]
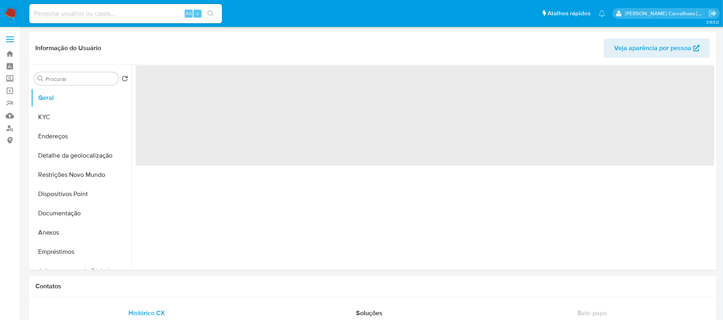
select select "10"
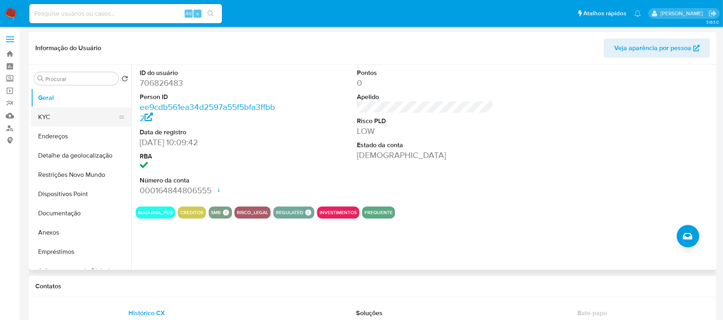
click at [41, 121] on button "KYC" at bounding box center [78, 117] width 94 height 19
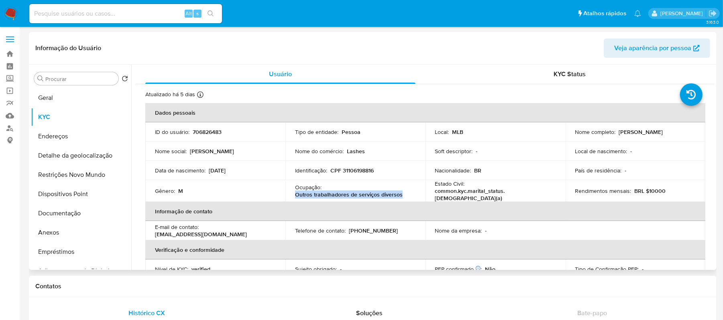
drag, startPoint x: 294, startPoint y: 194, endPoint x: 400, endPoint y: 195, distance: 106.3
click at [400, 195] on div "Ocupação : Outros trabalhadores de serviços diversos" at bounding box center [355, 191] width 121 height 14
copy p "Outros trabalhadores de serviços diversos"
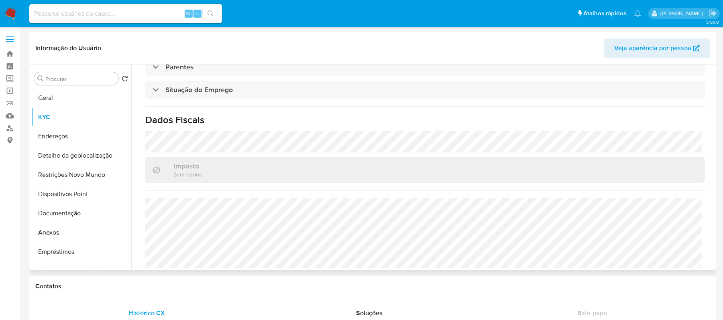
scroll to position [349, 0]
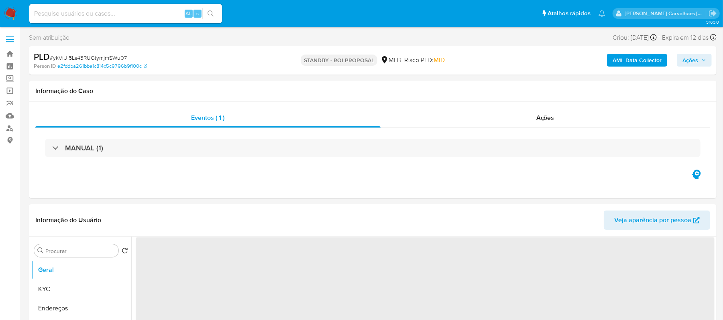
select select "10"
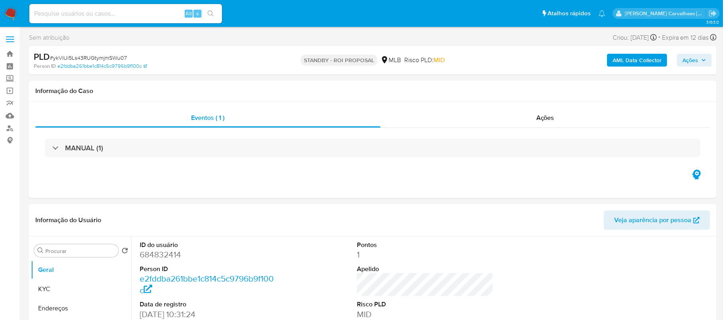
click at [99, 15] on input at bounding box center [125, 13] width 193 height 10
paste input "DIddEsQJwKjJhMTHuOSXIwo9"
type input "DIddEsQJwKjJhMTHuOSXIwo9"
click at [207, 16] on icon "search-icon" at bounding box center [210, 13] width 6 height 6
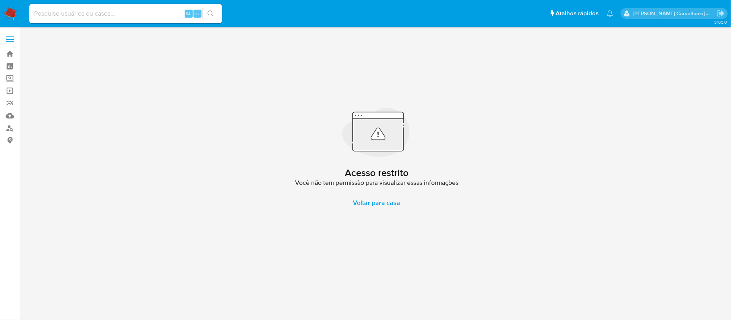
click at [91, 7] on div "Alt s" at bounding box center [125, 13] width 193 height 19
drag, startPoint x: 79, startPoint y: 10, endPoint x: 73, endPoint y: 12, distance: 6.9
click at [73, 12] on input at bounding box center [125, 13] width 193 height 10
paste input "DIddEsQJwKjJhMTHuOSXIwo9"
click at [31, 12] on input "DIddEsQJwKjJhMTHuOSXIwo9" at bounding box center [125, 13] width 193 height 10
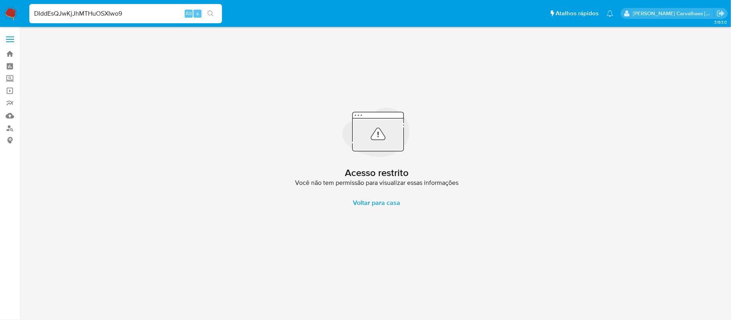
type input "DIddEsQJwKjJhMTHuOSXIwo9"
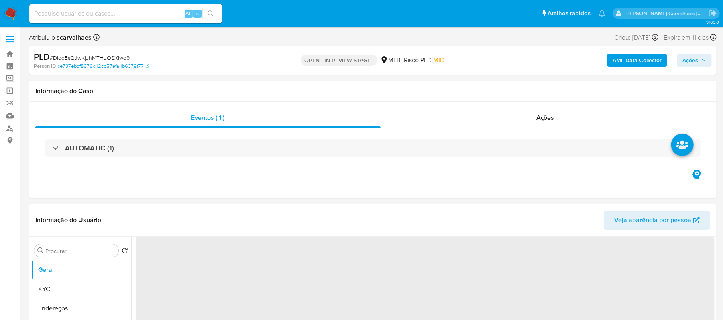
select select "10"
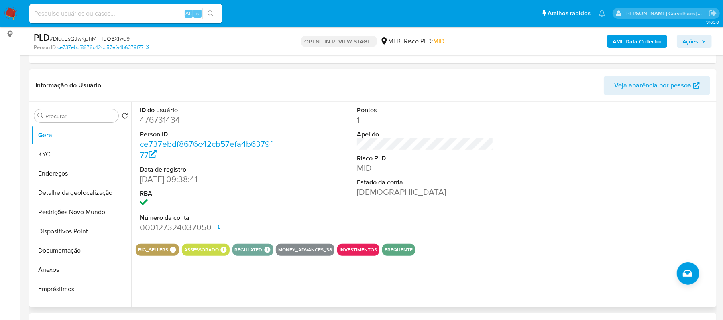
scroll to position [107, 0]
click at [60, 267] on button "Anexos" at bounding box center [78, 269] width 94 height 19
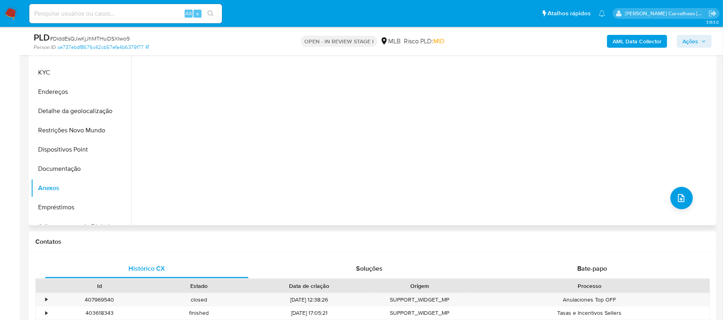
scroll to position [214, 0]
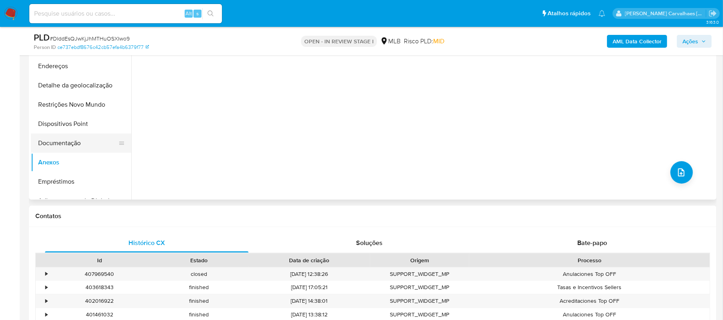
click at [68, 152] on button "Documentação" at bounding box center [78, 143] width 94 height 19
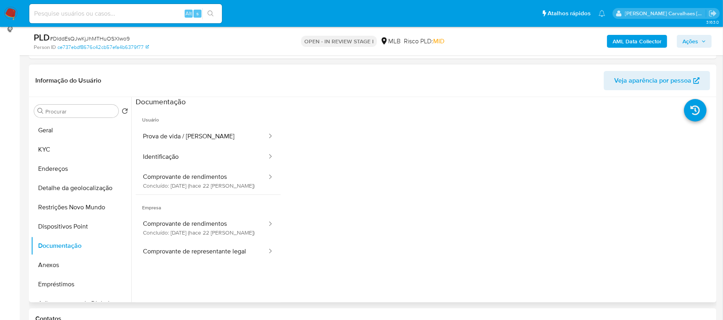
scroll to position [107, 0]
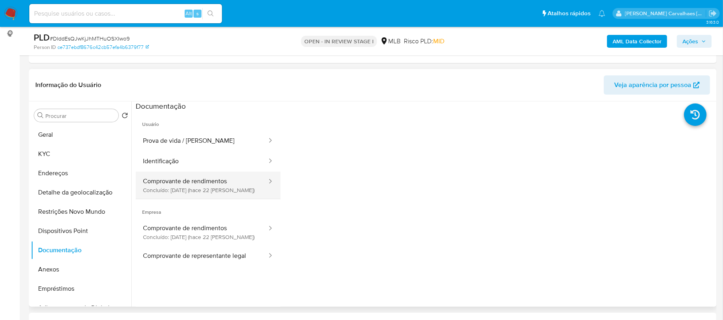
click at [177, 182] on button "Comprovante de rendimentos Concluído: [DATE] (hace 22 [PERSON_NAME])" at bounding box center [202, 185] width 132 height 27
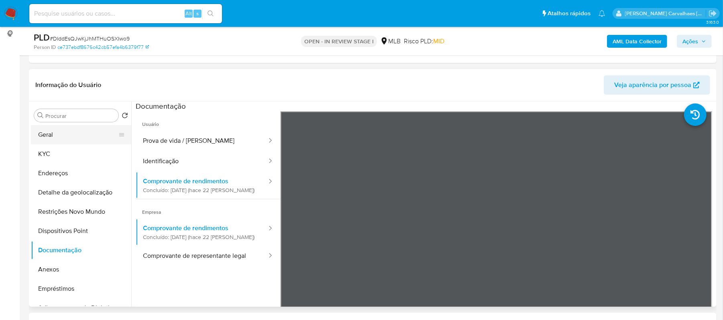
click at [77, 140] on button "Geral" at bounding box center [78, 134] width 94 height 19
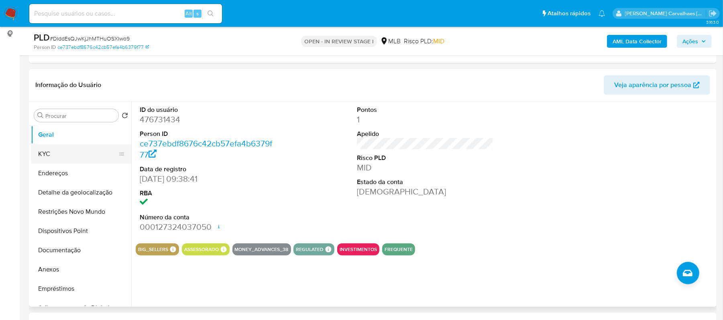
click at [58, 148] on button "KYC" at bounding box center [78, 153] width 94 height 19
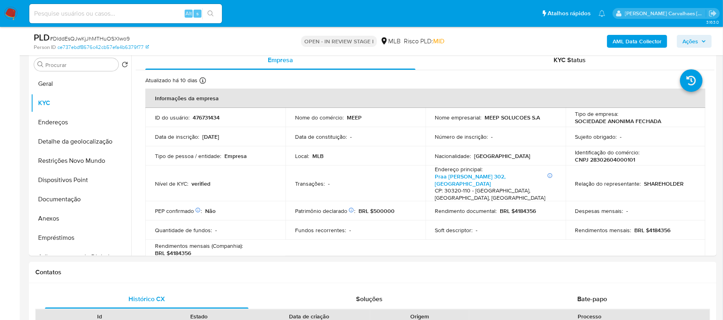
scroll to position [169, 0]
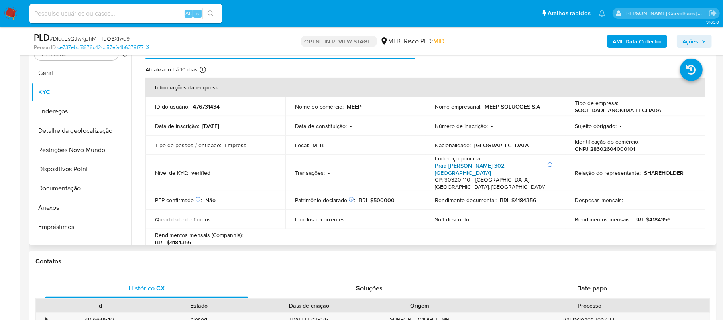
click at [477, 167] on link "Praa Miguel Chiquiloff 302, Sion" at bounding box center [470, 169] width 71 height 15
click at [67, 185] on button "Documentação" at bounding box center [78, 188] width 94 height 19
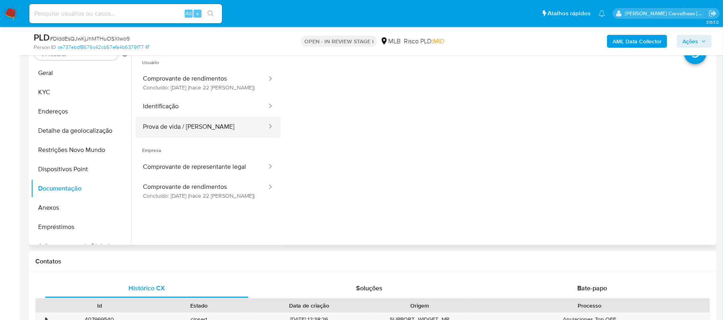
click at [199, 124] on button "Prova de vida / Selfie" at bounding box center [202, 127] width 132 height 20
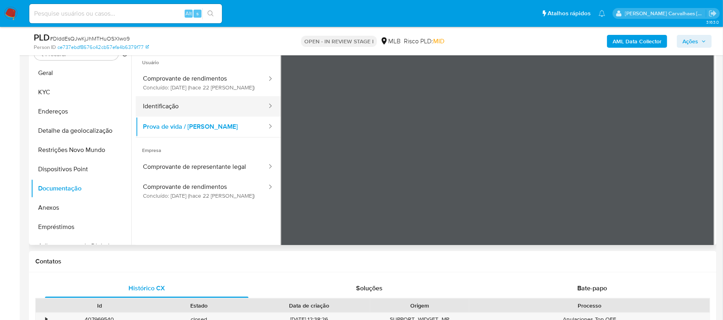
click at [209, 109] on button "Identificação" at bounding box center [202, 106] width 132 height 20
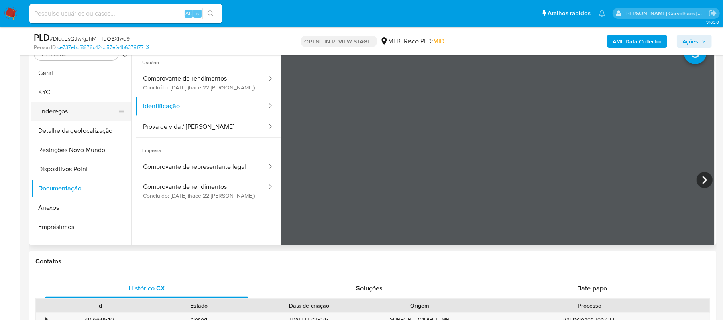
click at [83, 109] on button "Endereços" at bounding box center [78, 111] width 94 height 19
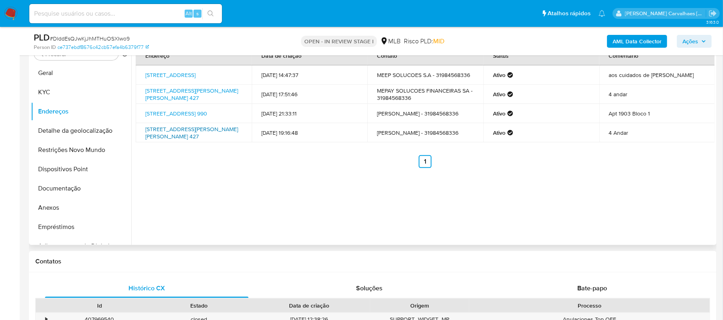
click at [181, 135] on link "Rua Tenente Brito Melo 427, Belo Horizonte, Minas Gerais, 30180072, Brasil 427" at bounding box center [191, 132] width 93 height 15
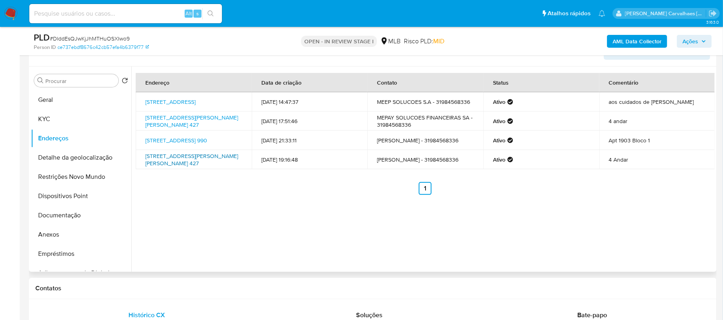
scroll to position [115, 0]
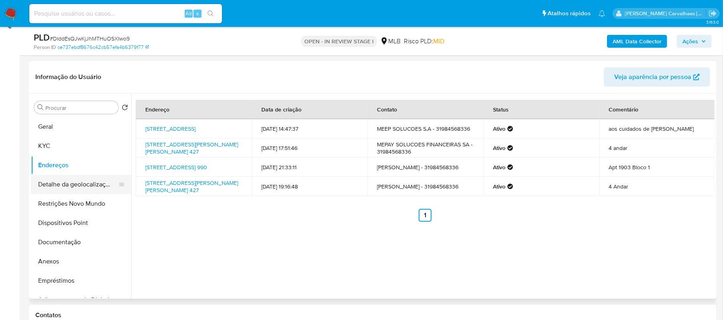
drag, startPoint x: 55, startPoint y: 185, endPoint x: 70, endPoint y: 190, distance: 15.9
click at [55, 185] on button "Detalhe da geolocalização" at bounding box center [78, 184] width 94 height 19
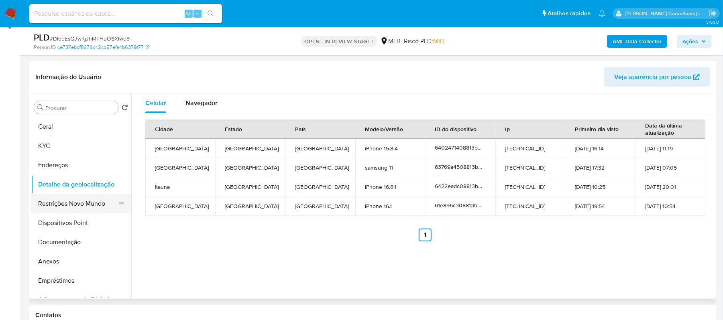
click at [65, 208] on button "Restrições Novo Mundo" at bounding box center [78, 203] width 94 height 19
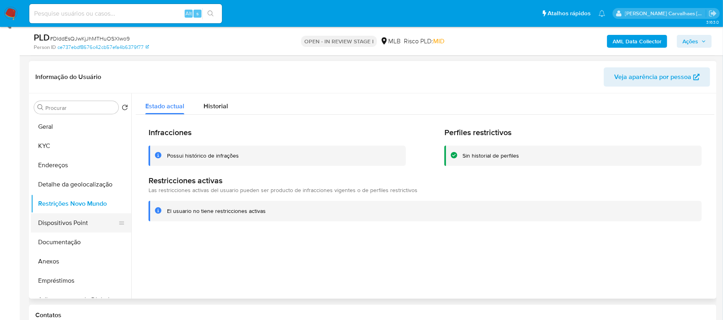
drag, startPoint x: 90, startPoint y: 219, endPoint x: 103, endPoint y: 225, distance: 14.2
click at [90, 219] on button "Dispositivos Point" at bounding box center [78, 222] width 94 height 19
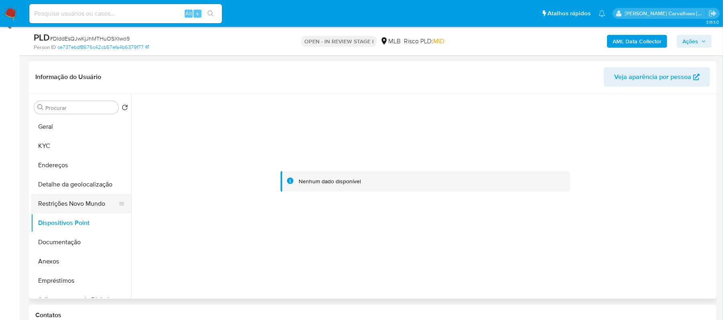
click at [71, 209] on button "Restrições Novo Mundo" at bounding box center [78, 203] width 94 height 19
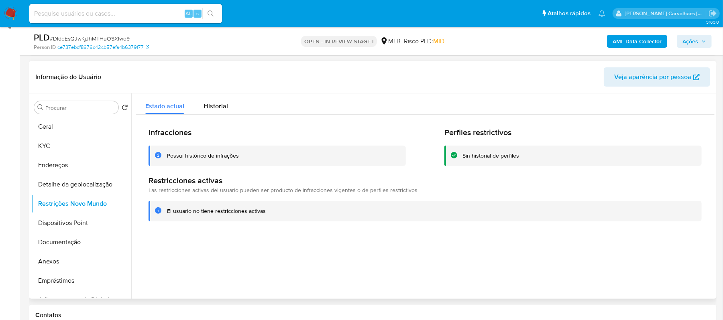
drag, startPoint x: 167, startPoint y: 212, endPoint x: 257, endPoint y: 212, distance: 89.9
click at [269, 212] on div "El usuario no tiene restricciones activas" at bounding box center [431, 211] width 528 height 8
click at [215, 104] on span "Historial" at bounding box center [215, 106] width 24 height 9
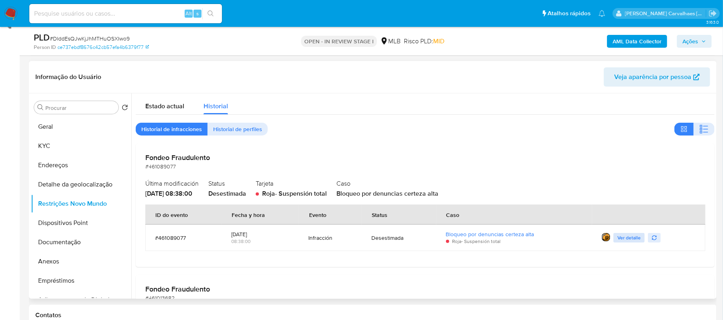
click at [623, 239] on span "Ver detalle" at bounding box center [628, 238] width 23 height 8
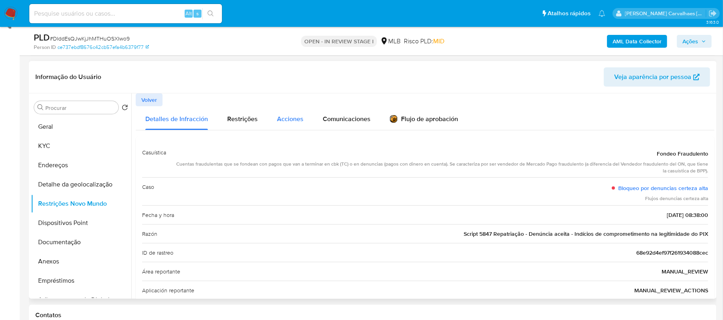
click at [289, 114] on span "Acciones" at bounding box center [290, 118] width 26 height 9
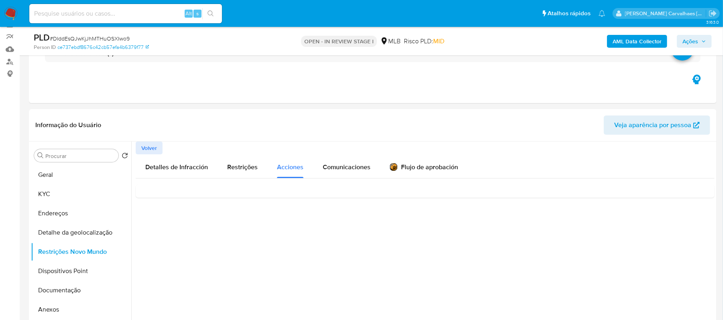
scroll to position [61, 0]
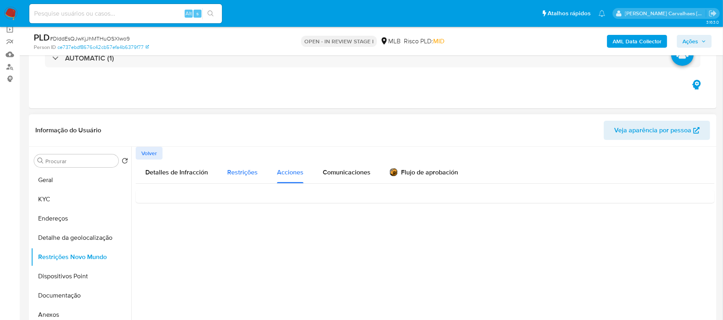
click at [239, 177] on span "Restrições" at bounding box center [242, 172] width 30 height 9
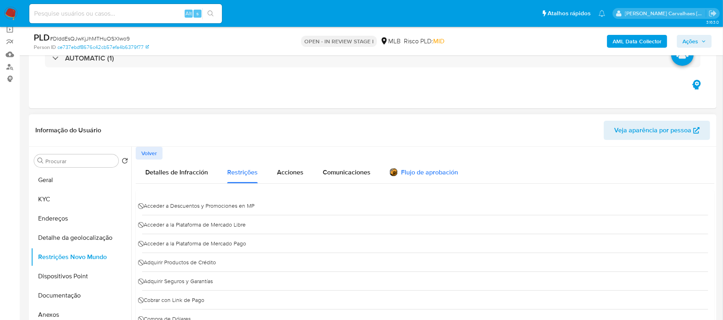
click at [411, 173] on div "Flujo de aprobación" at bounding box center [424, 173] width 68 height 9
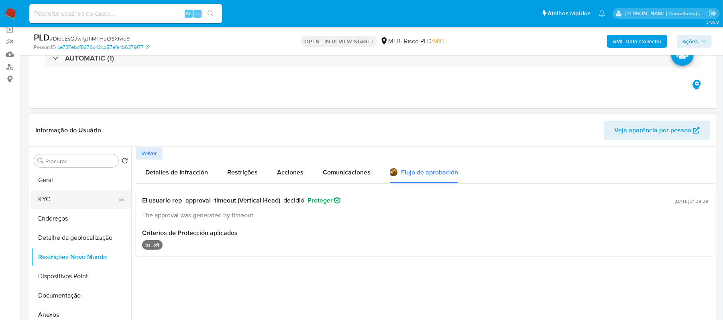
click at [77, 198] on button "KYC" at bounding box center [78, 199] width 94 height 19
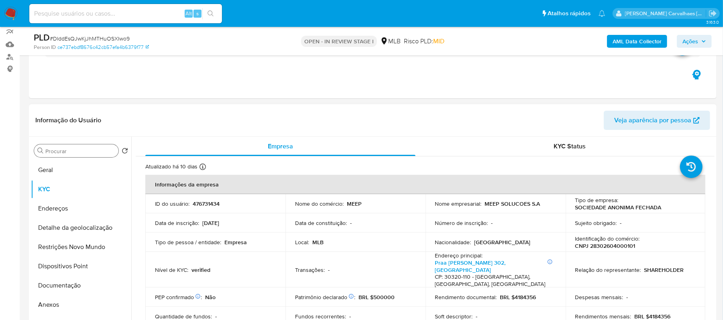
scroll to position [53, 0]
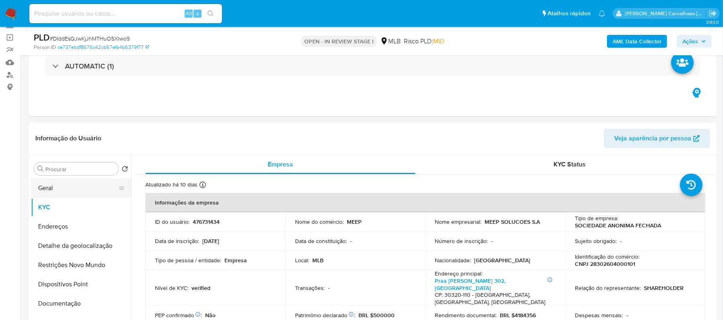
drag, startPoint x: 64, startPoint y: 185, endPoint x: 82, endPoint y: 185, distance: 17.7
click at [65, 185] on button "Geral" at bounding box center [78, 188] width 94 height 19
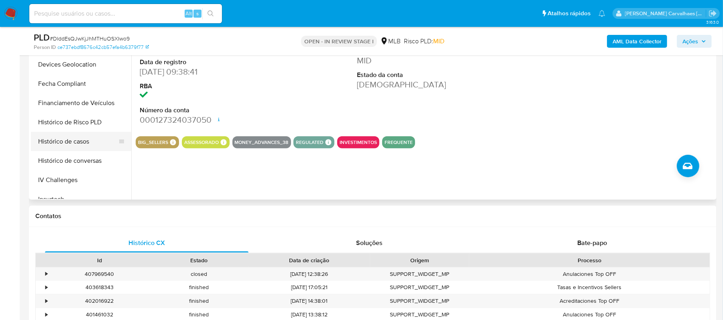
scroll to position [214, 0]
click at [82, 146] on button "Histórico de casos" at bounding box center [78, 141] width 94 height 19
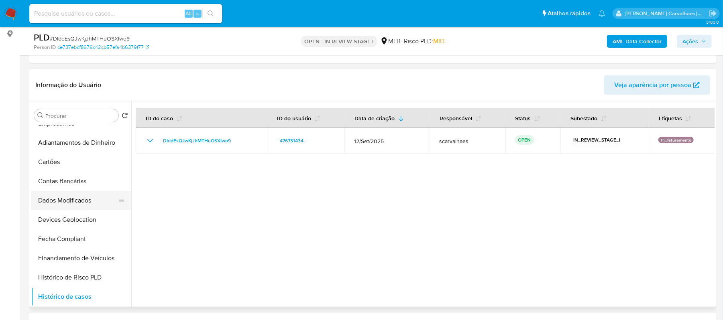
scroll to position [107, 0]
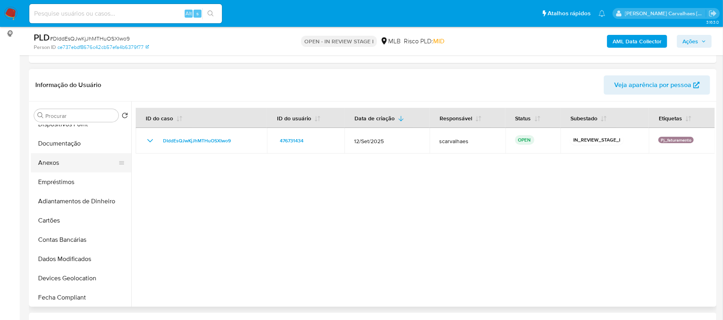
click at [63, 164] on button "Anexos" at bounding box center [78, 162] width 94 height 19
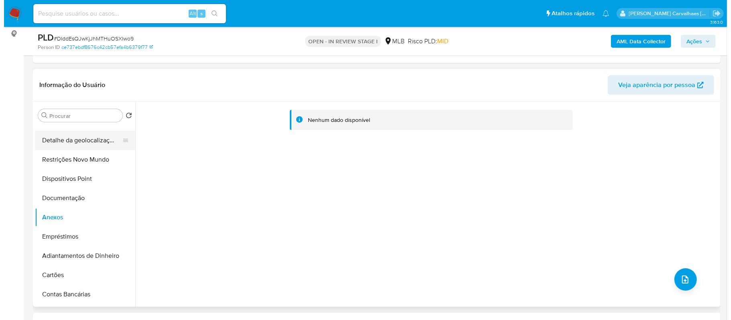
scroll to position [0, 0]
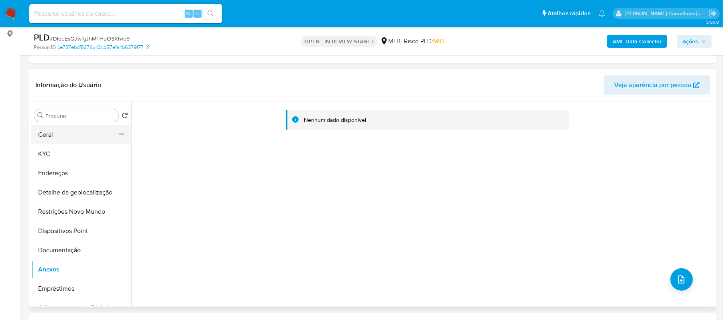
click at [57, 132] on button "Geral" at bounding box center [78, 134] width 94 height 19
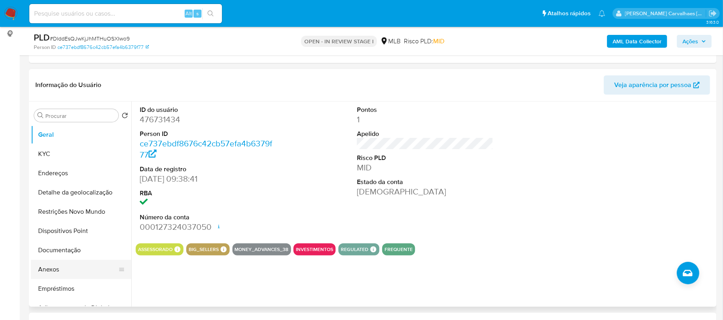
click at [68, 269] on button "Anexos" at bounding box center [78, 269] width 94 height 19
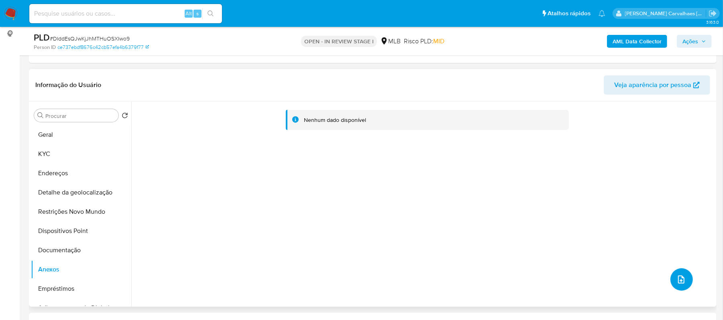
click at [681, 272] on button "upload-file" at bounding box center [681, 279] width 22 height 22
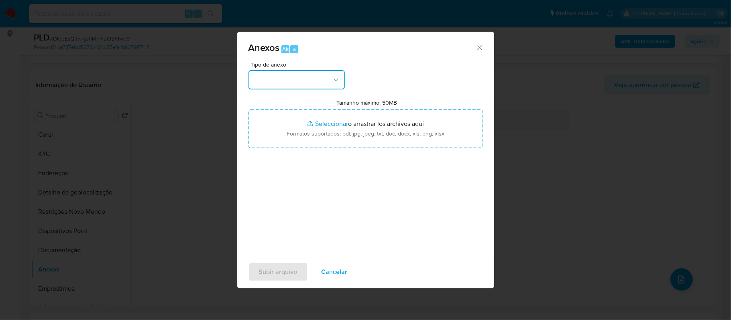
click at [340, 81] on button "button" at bounding box center [296, 79] width 96 height 19
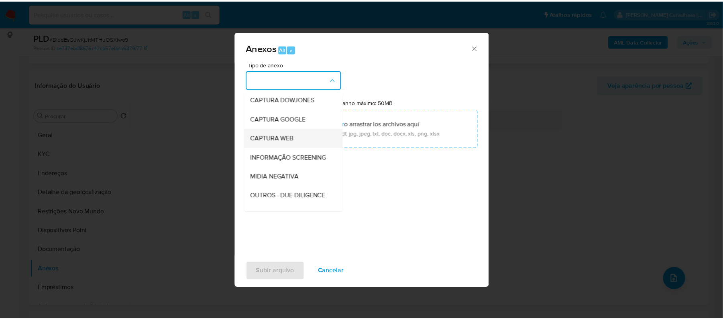
scroll to position [53, 0]
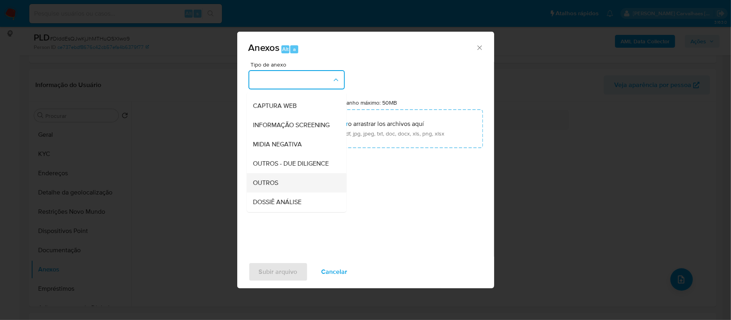
click at [272, 187] on span "OUTROS" at bounding box center [265, 183] width 25 height 8
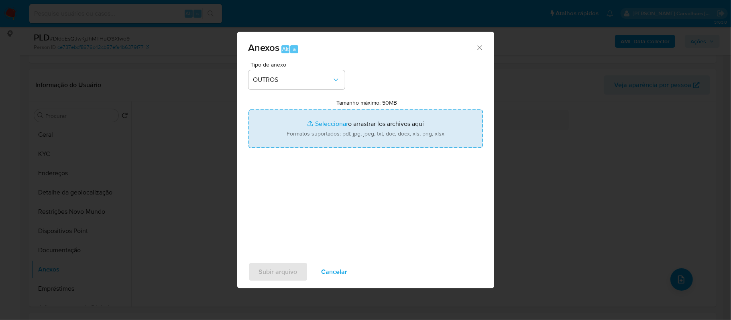
click at [317, 124] on input "Tamanho máximo: 50MB Seleccionar archivos" at bounding box center [365, 129] width 234 height 39
type input "C:\fakepath\Declinio - DIddEsQJwKjJhMTHuOSXIwo9 - CNPJ 28302604000101 - MEEP SO…"
click at [326, 126] on input "Tamanho máximo: 50MB Seleccionar archivos" at bounding box center [365, 129] width 234 height 39
click at [319, 126] on input "Tamanho máximo: 50MB Seleccionar archivos" at bounding box center [365, 129] width 234 height 39
click at [325, 122] on input "Tamanho máximo: 50MB Seleccionar archivos" at bounding box center [365, 129] width 234 height 39
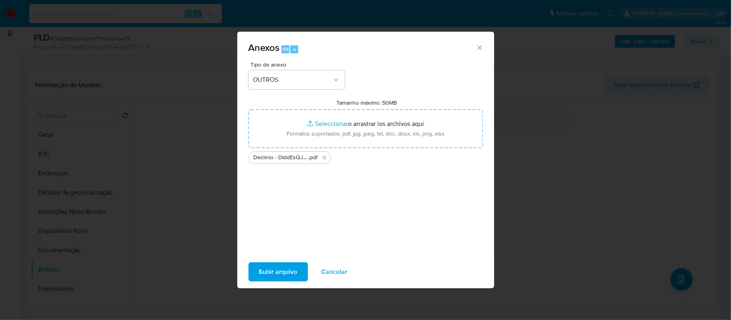
click at [278, 273] on span "Subir arquivo" at bounding box center [278, 272] width 39 height 18
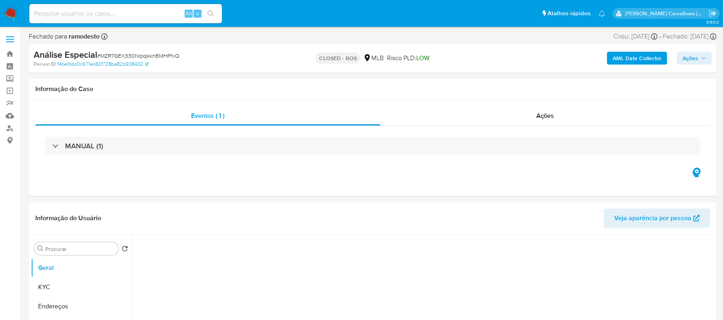
select select "10"
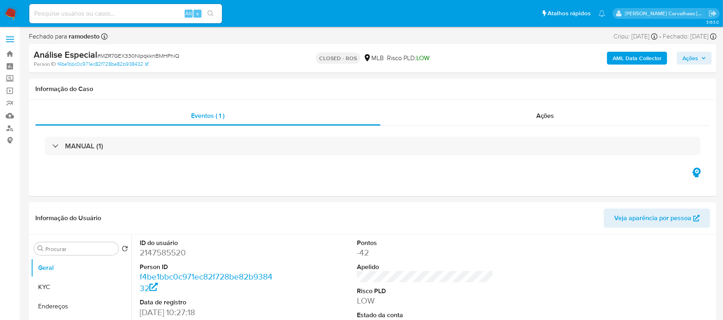
click at [99, 18] on input at bounding box center [125, 13] width 193 height 10
paste input "DIddEsQJwKjJhMTHuOSXIwo9"
type input "DIddEsQJwKjJhMTHuOSXIwo9"
click at [211, 13] on icon "search-icon" at bounding box center [210, 13] width 6 height 6
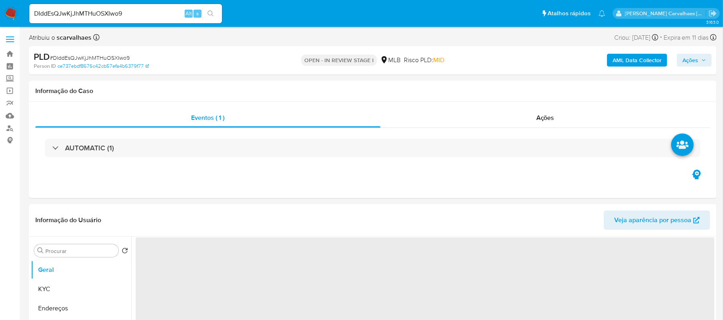
select select "10"
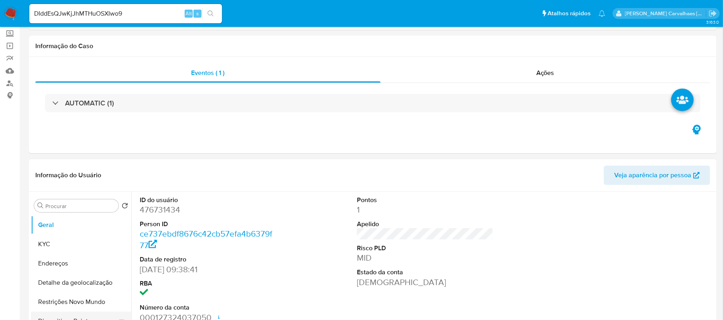
scroll to position [107, 0]
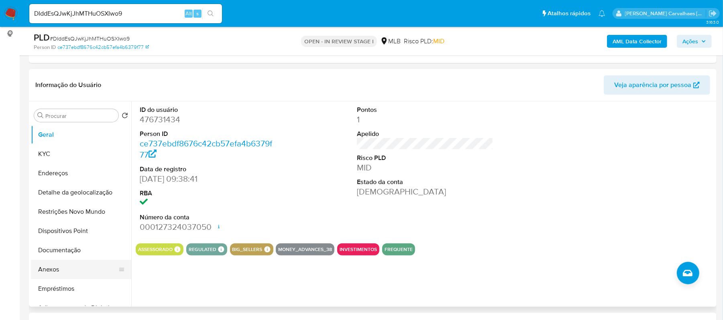
click at [54, 268] on button "Anexos" at bounding box center [78, 269] width 94 height 19
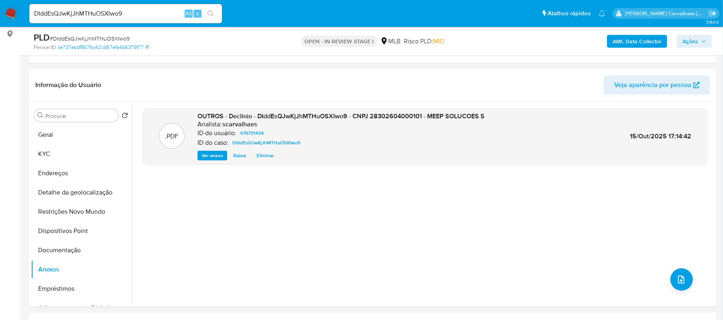
click at [691, 47] on span "Ações" at bounding box center [690, 41] width 16 height 13
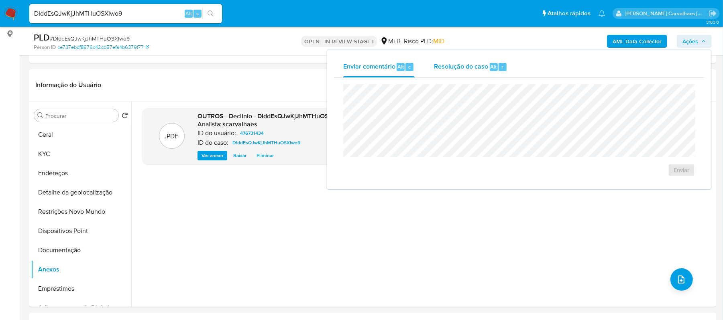
click at [440, 66] on span "Resolução do caso" at bounding box center [461, 66] width 54 height 9
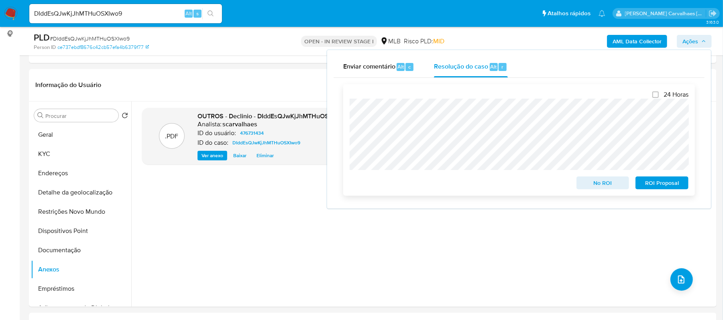
click at [594, 183] on span "No ROI" at bounding box center [603, 182] width 42 height 11
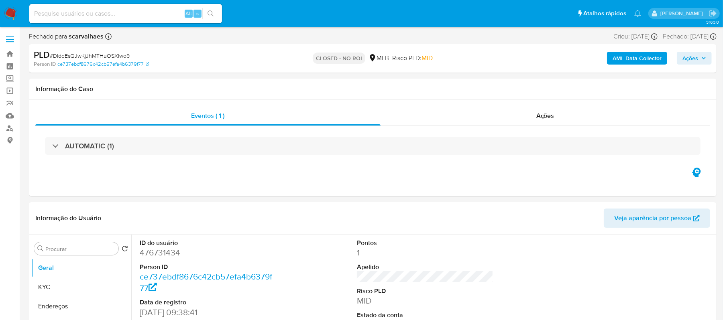
select select "10"
click at [87, 14] on input at bounding box center [125, 13] width 193 height 10
paste input "QeTOeGlb8PZP8c3BQgzWeyM6"
type input "QeTOeGlb8PZP8c3BQgzWeyM6"
click at [215, 16] on button "search-icon" at bounding box center [210, 13] width 16 height 11
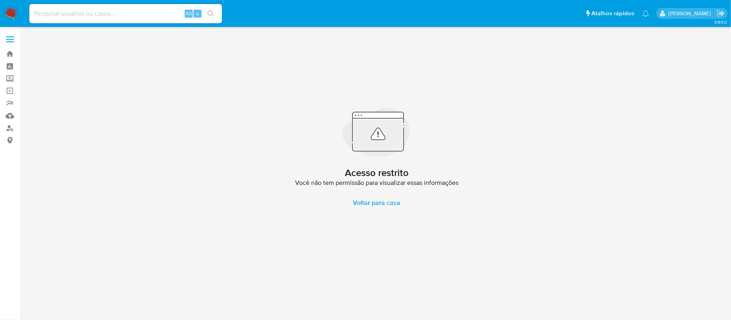
click at [83, 12] on input at bounding box center [125, 13] width 193 height 10
paste input "QeTOeGlb8PZP8c3BQgzWeyM6"
click at [32, 12] on input "QeTOeGlb8PZP8c3BQgzWeyM6" at bounding box center [125, 13] width 193 height 10
type input "QeTOeGlb8PZP8c3BQgzWeyM6"
click at [206, 8] on button "search-icon" at bounding box center [210, 13] width 16 height 11
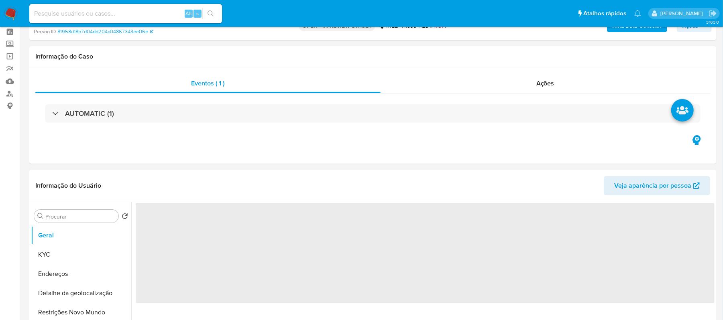
scroll to position [53, 0]
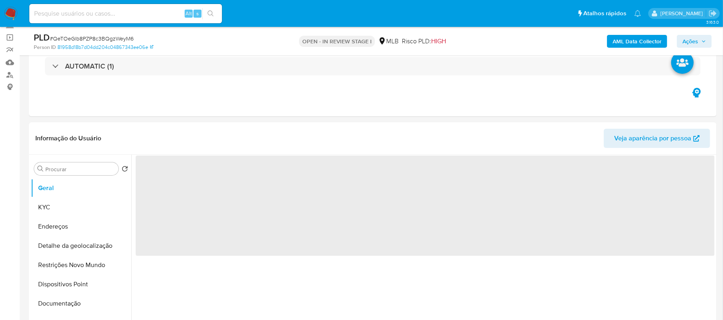
select select "10"
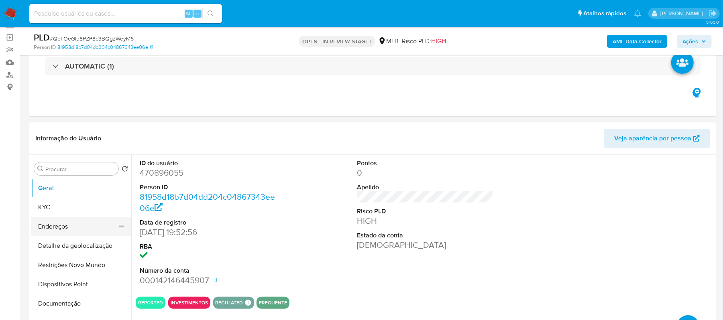
click at [71, 227] on button "Endereços" at bounding box center [78, 226] width 94 height 19
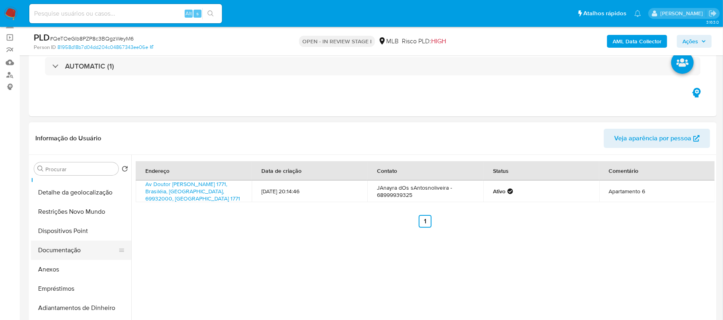
click at [81, 248] on button "Documentação" at bounding box center [78, 250] width 94 height 19
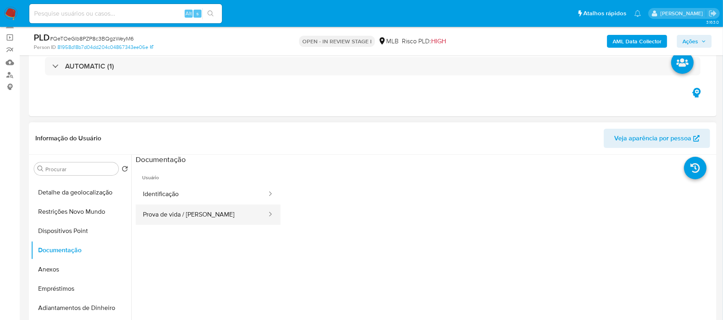
click at [212, 210] on button "Prova de vida / Selfie" at bounding box center [202, 215] width 132 height 20
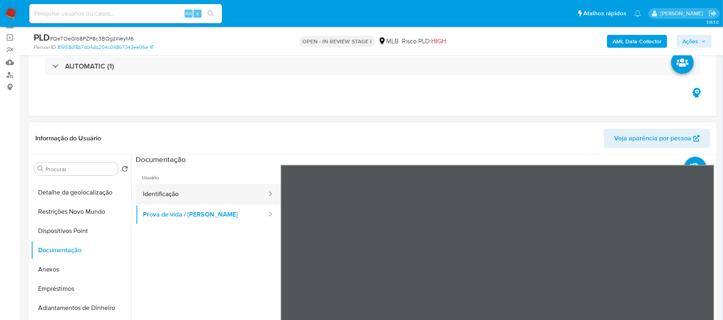
click at [175, 196] on button "Identificação" at bounding box center [202, 194] width 132 height 20
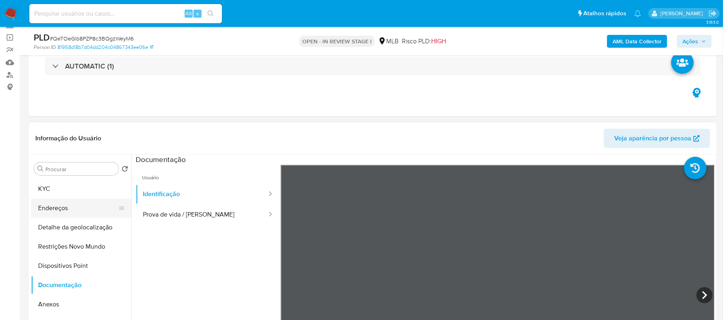
scroll to position [0, 0]
click at [72, 209] on button "KYC" at bounding box center [78, 207] width 94 height 19
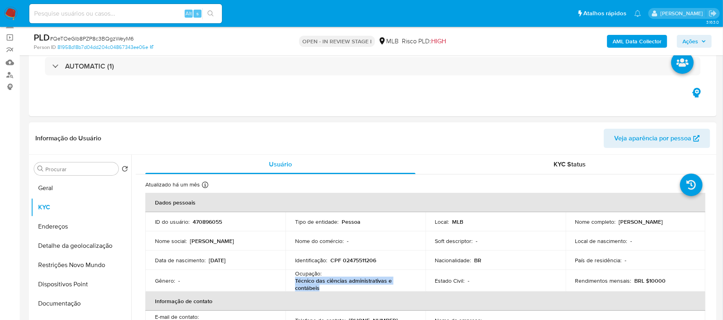
drag, startPoint x: 295, startPoint y: 280, endPoint x: 323, endPoint y: 286, distance: 28.0
click at [323, 286] on p "Técnico das ciências administrativas e contábeis" at bounding box center [354, 284] width 118 height 14
copy p "Técnico das ciências administrativas e contábeis"
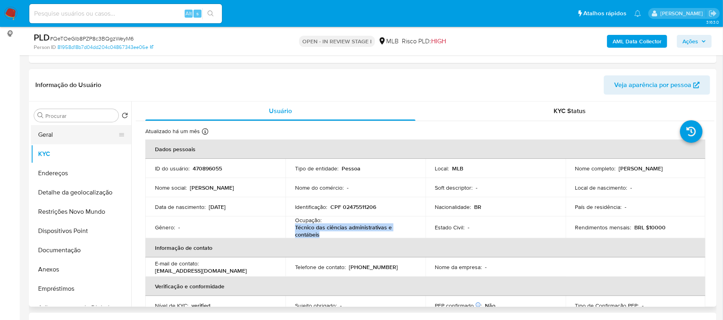
click at [60, 129] on button "Geral" at bounding box center [78, 134] width 94 height 19
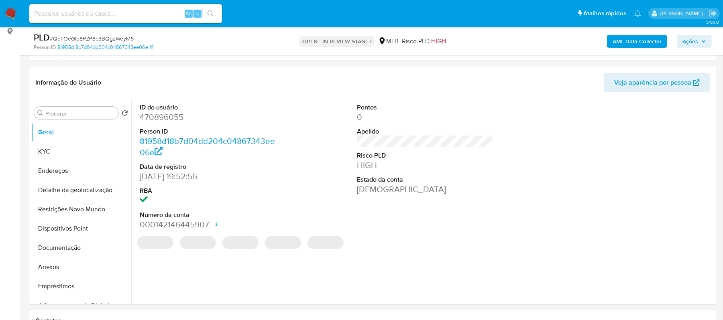
scroll to position [93, 0]
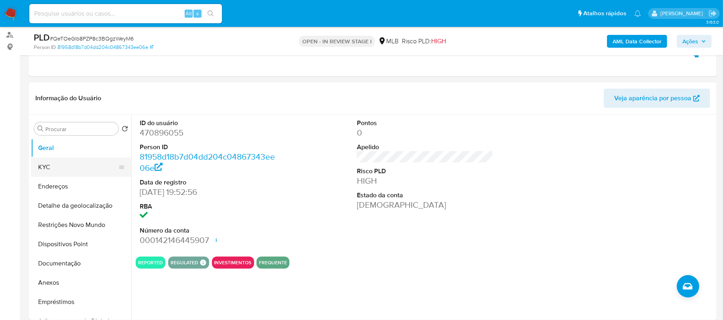
click at [48, 166] on button "KYC" at bounding box center [78, 167] width 94 height 19
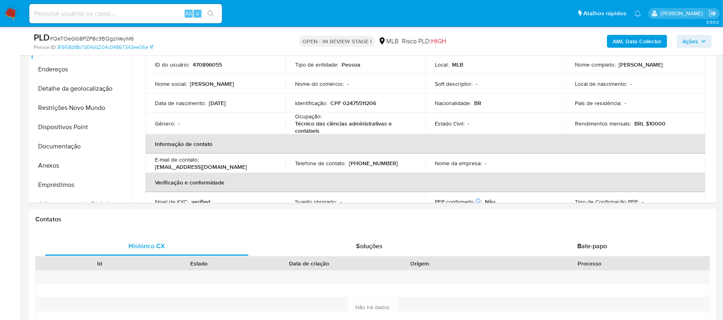
scroll to position [188, 0]
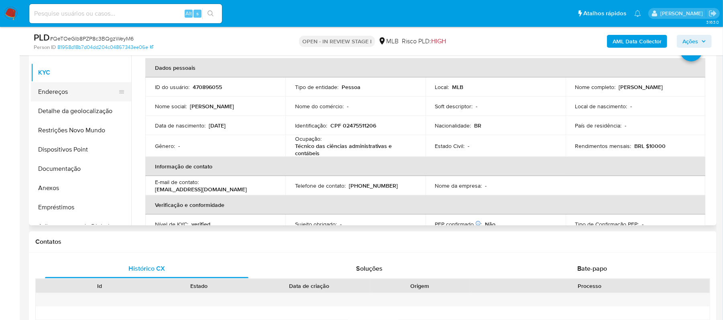
click at [74, 94] on button "Endereços" at bounding box center [78, 91] width 94 height 19
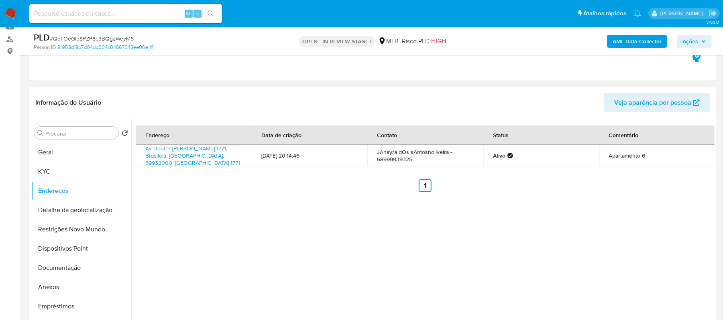
scroll to position [81, 0]
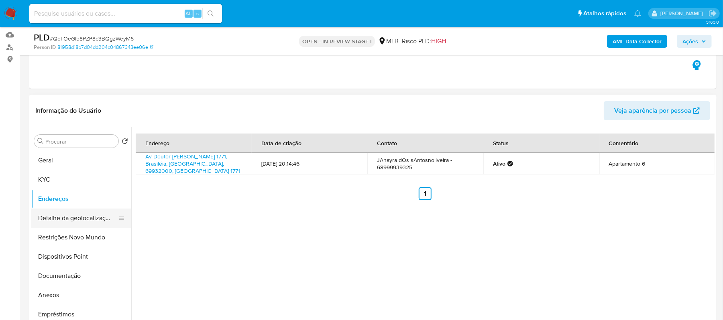
click at [90, 221] on button "Detalhe da geolocalização" at bounding box center [78, 218] width 94 height 19
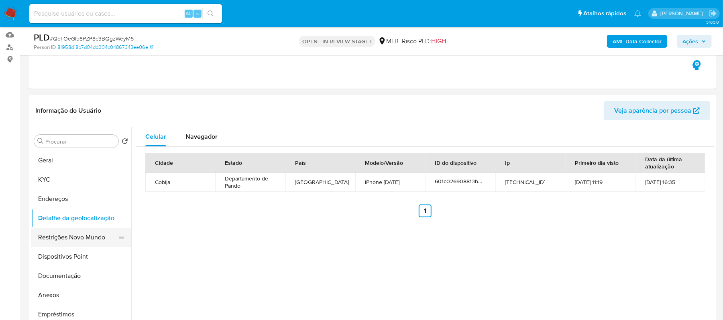
click at [58, 236] on button "Restrições Novo Mundo" at bounding box center [78, 237] width 94 height 19
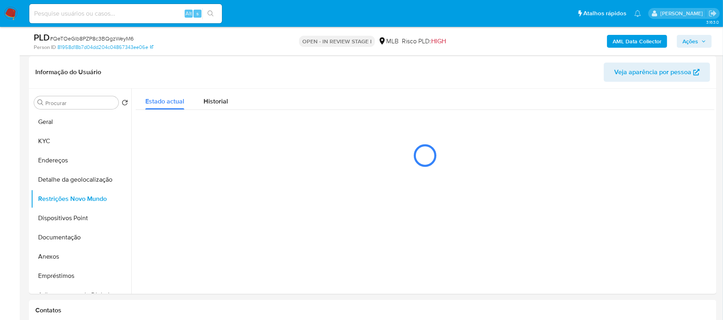
scroll to position [126, 0]
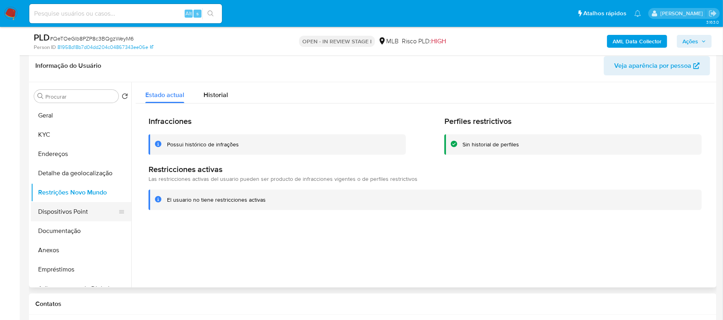
click at [81, 203] on button "Dispositivos Point" at bounding box center [78, 211] width 94 height 19
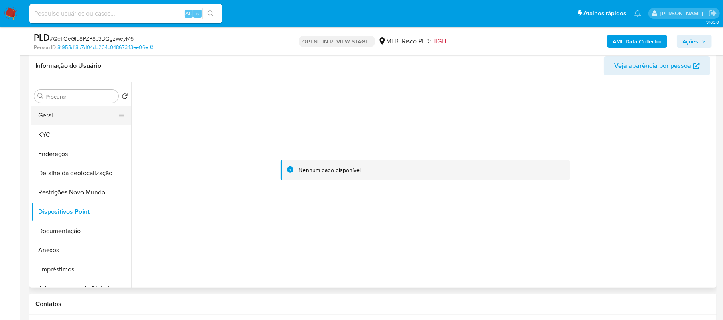
click at [58, 113] on button "Geral" at bounding box center [78, 115] width 94 height 19
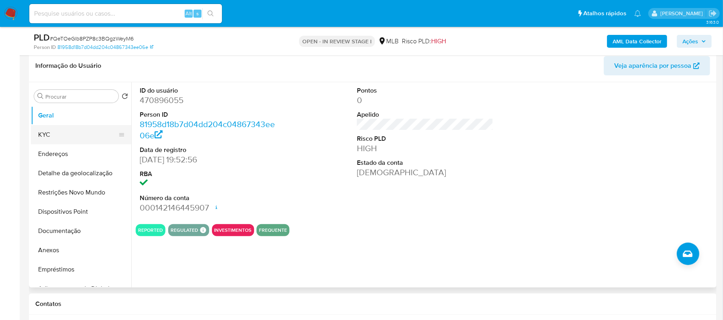
click at [82, 133] on button "KYC" at bounding box center [78, 134] width 94 height 19
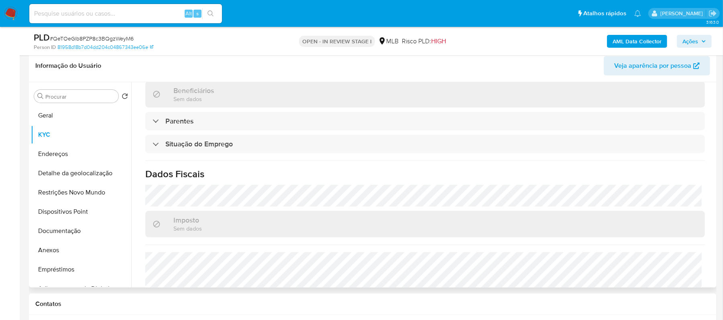
scroll to position [344, 0]
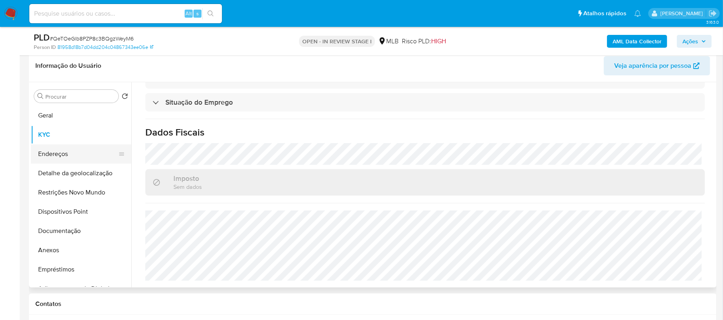
click at [88, 153] on button "Endereços" at bounding box center [78, 153] width 94 height 19
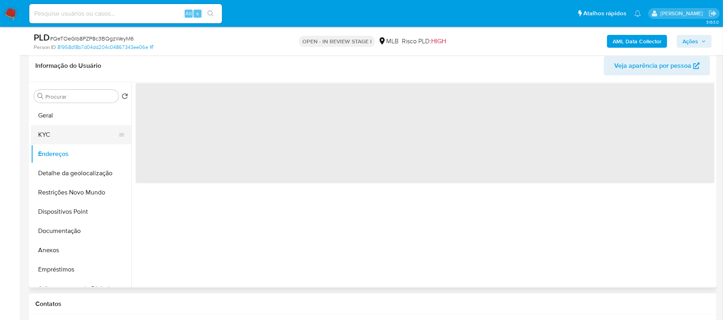
scroll to position [0, 0]
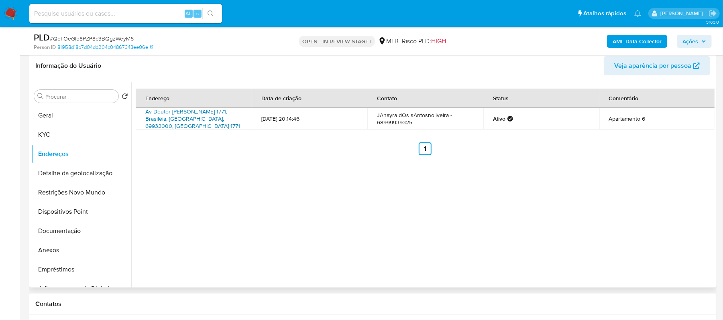
click at [190, 112] on link "Av Doutor Manoel Mariho Monte 1771, Brasiléia, Acre, 69932000, Brasil 1771" at bounding box center [192, 119] width 95 height 22
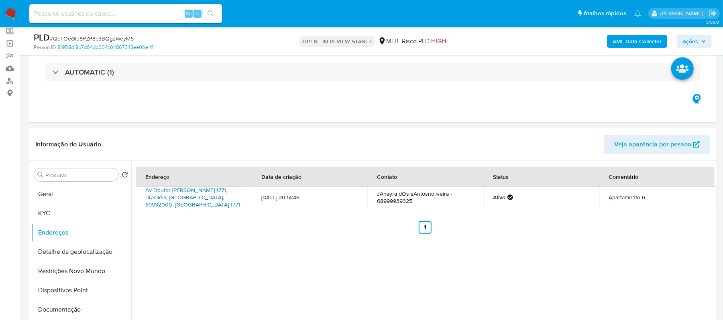
scroll to position [19, 0]
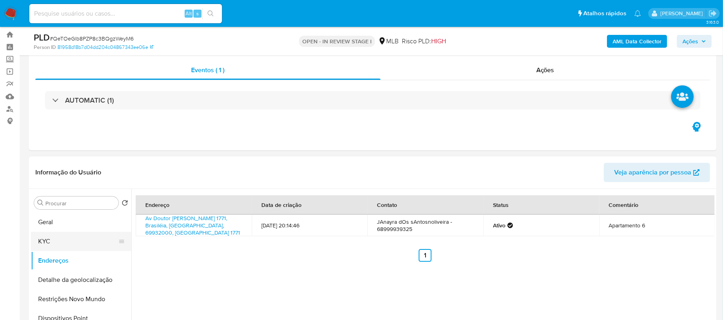
click at [55, 239] on button "KYC" at bounding box center [78, 241] width 94 height 19
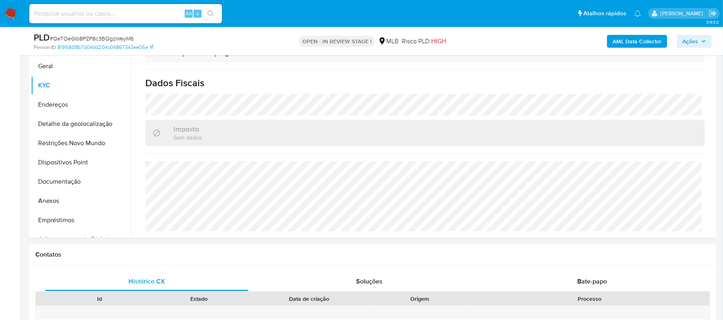
scroll to position [180, 0]
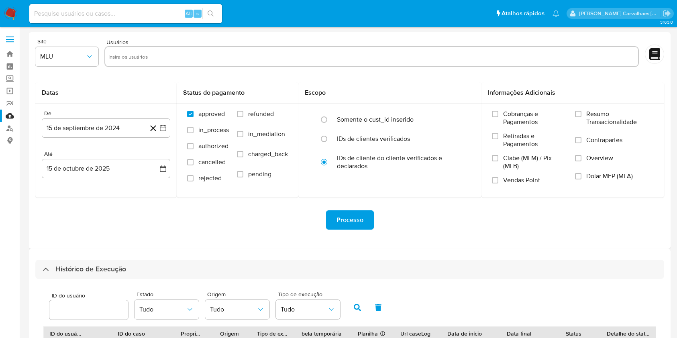
select select "10"
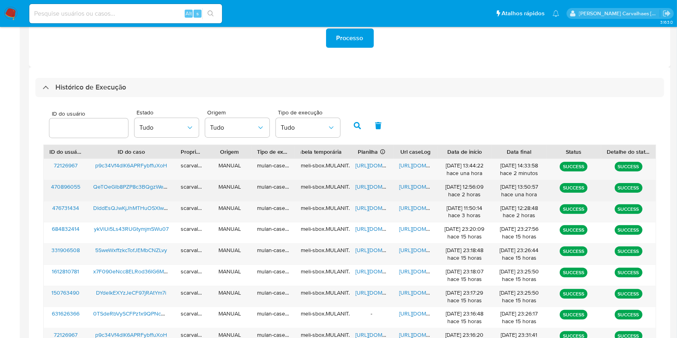
click at [412, 184] on span "[URL][DOMAIN_NAME]" at bounding box center [426, 187] width 55 height 8
click at [372, 188] on span "[URL][DOMAIN_NAME]" at bounding box center [382, 187] width 55 height 8
